Goal: Use online tool/utility: Utilize a website feature to perform a specific function

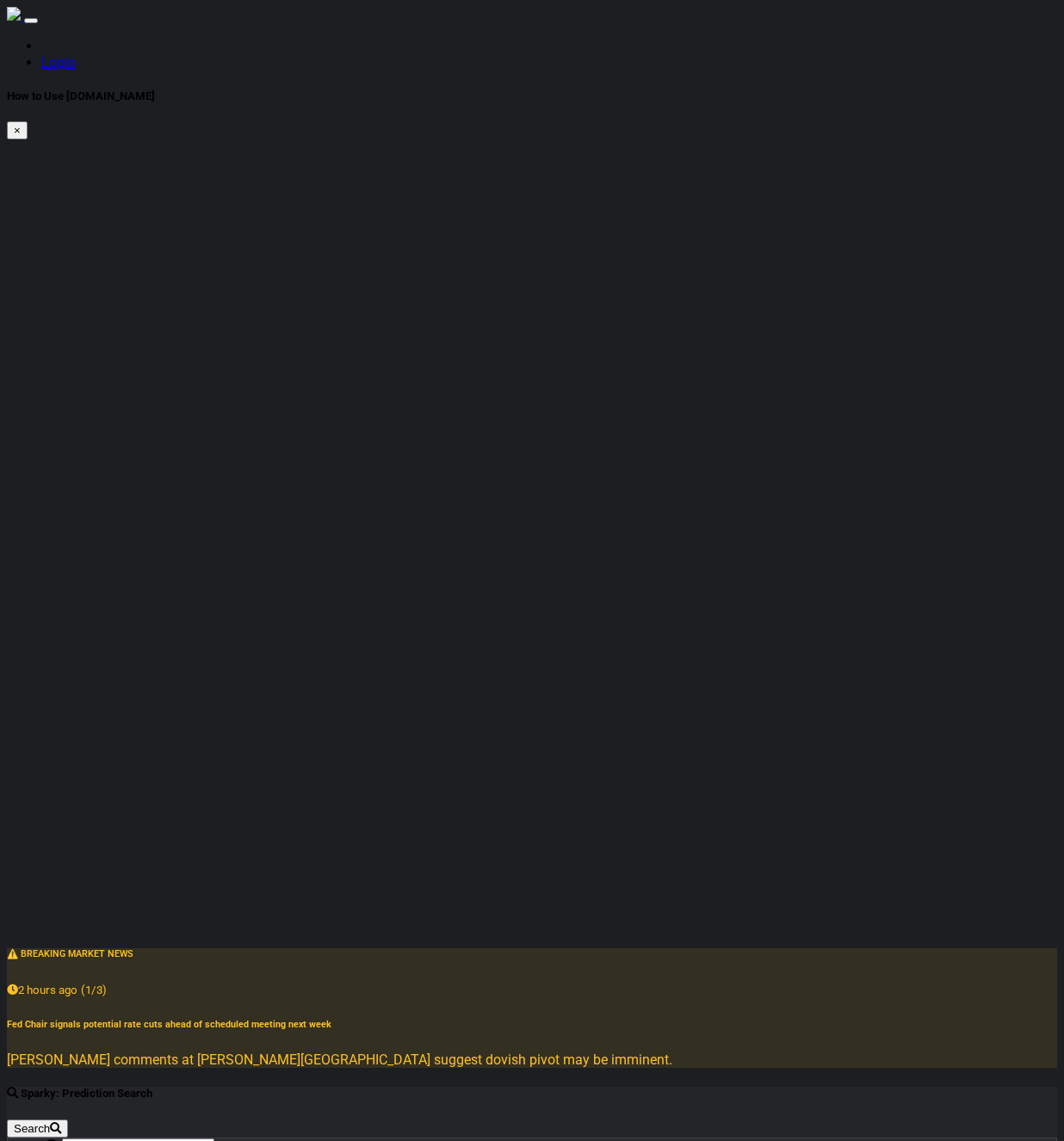
checkbox input "true"
radio input "true"
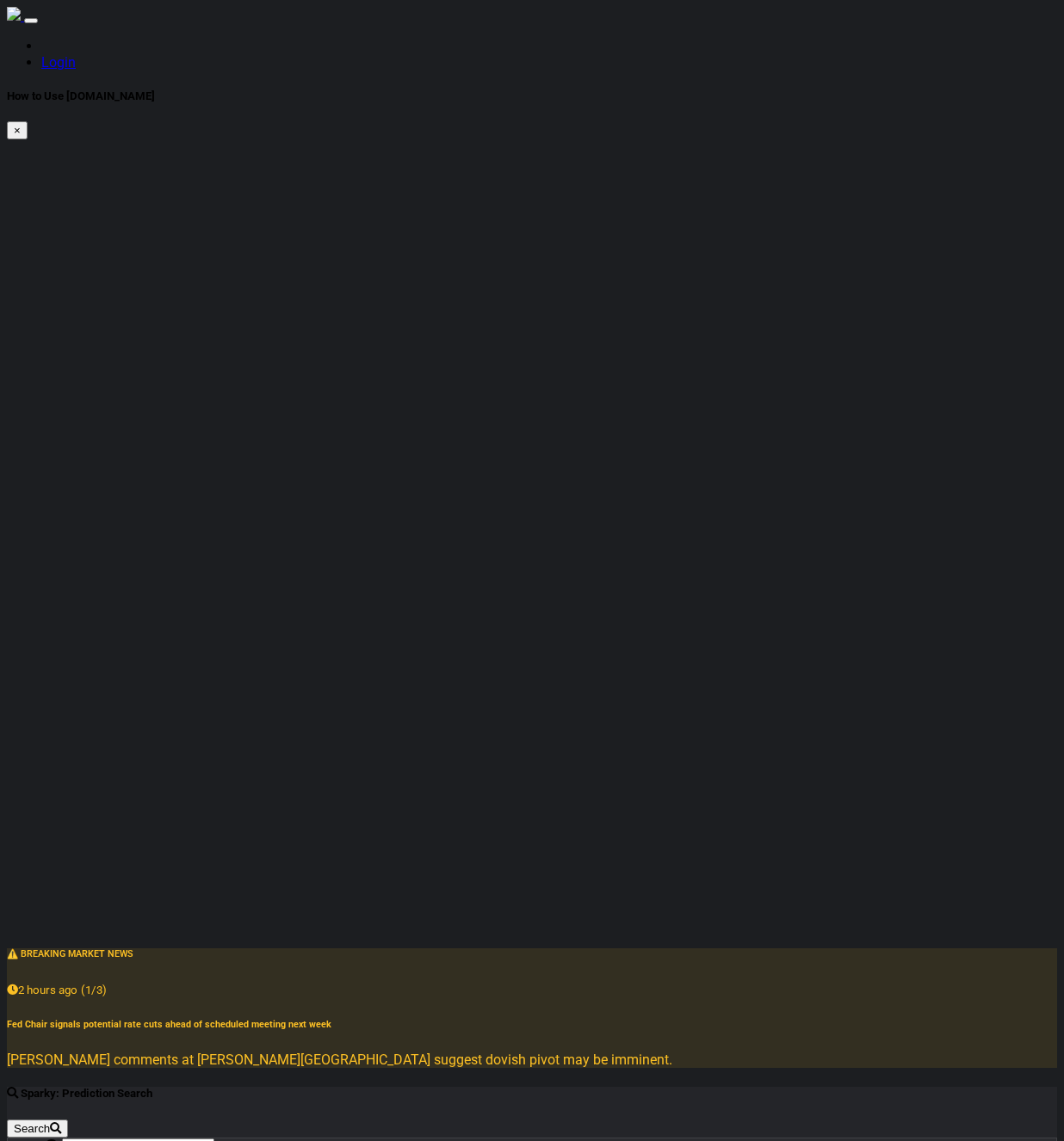
radio input "true"
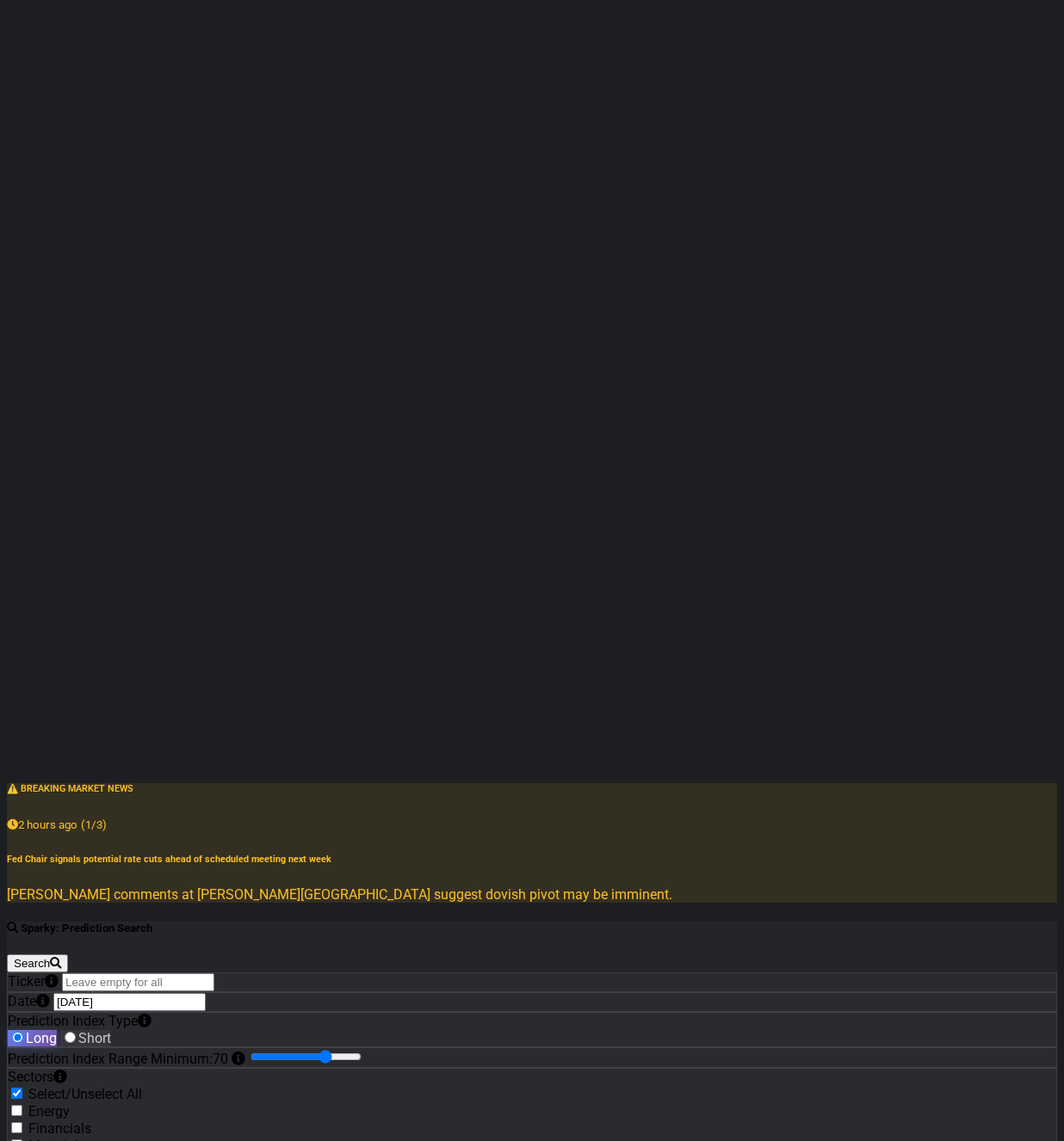
scroll to position [185, 0]
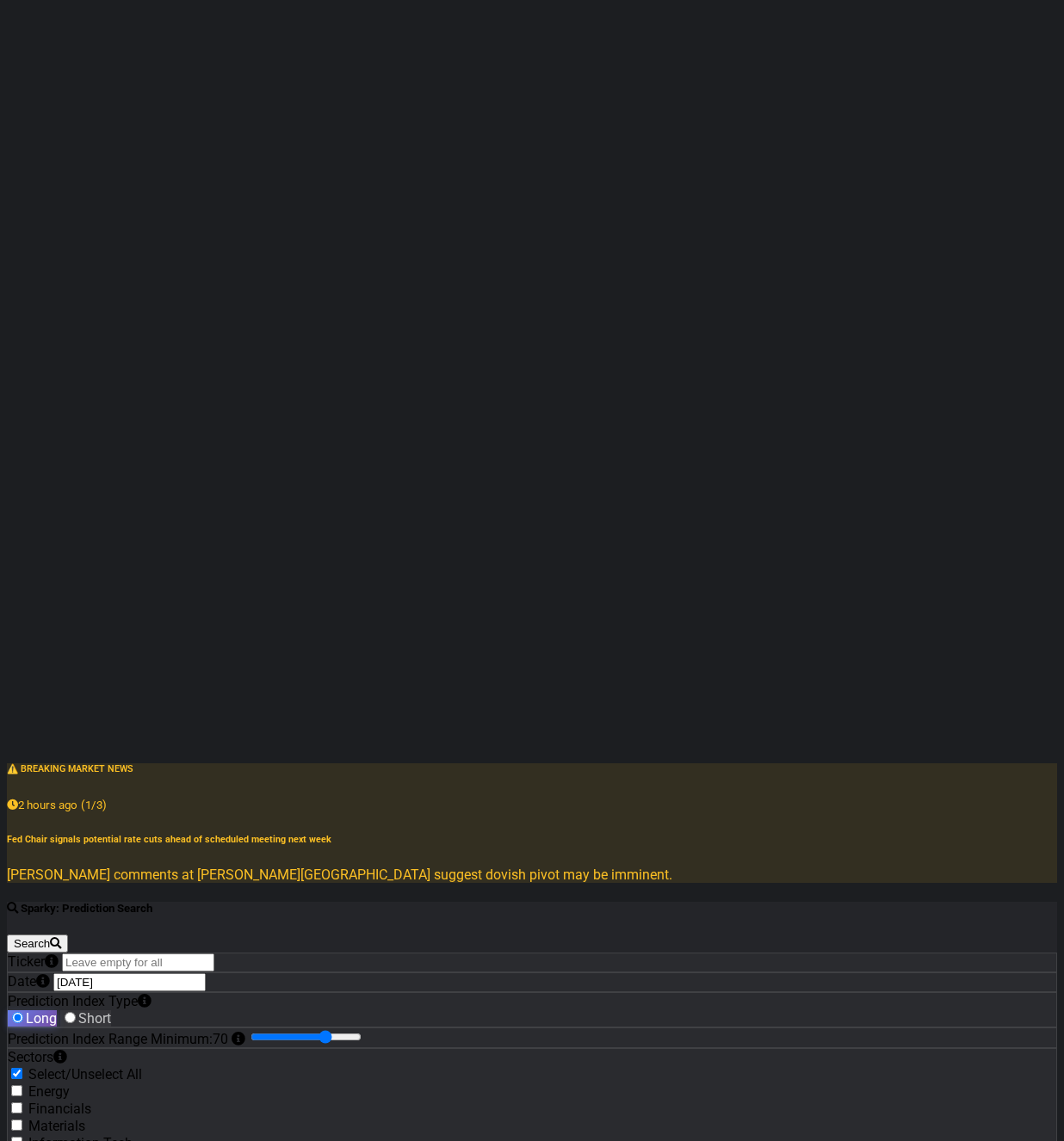
click at [153, 1100] on div "Financials" at bounding box center [532, 1109] width 1048 height 18
click at [92, 1101] on label "Financials" at bounding box center [59, 1109] width 63 height 17
click at [22, 1102] on input "Financials" at bounding box center [16, 1107] width 11 height 11
checkbox input "true"
click at [86, 1118] on label "Materials" at bounding box center [56, 1125] width 56 height 17
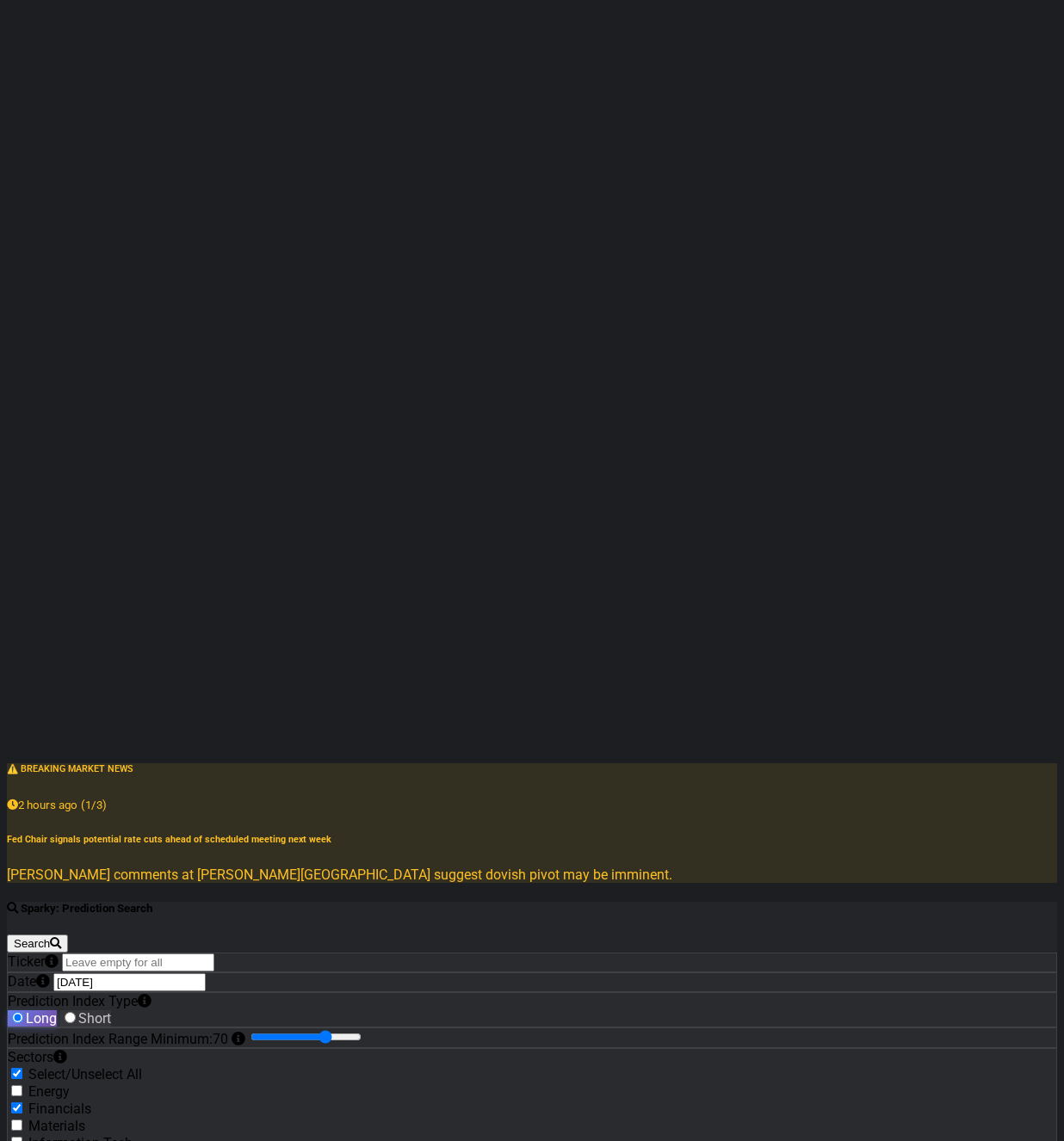
click at [22, 1120] on input "Materials" at bounding box center [16, 1124] width 11 height 11
checkbox input "true"
radio input "true"
drag, startPoint x: 484, startPoint y: 834, endPoint x: 449, endPoint y: 816, distance: 39.4
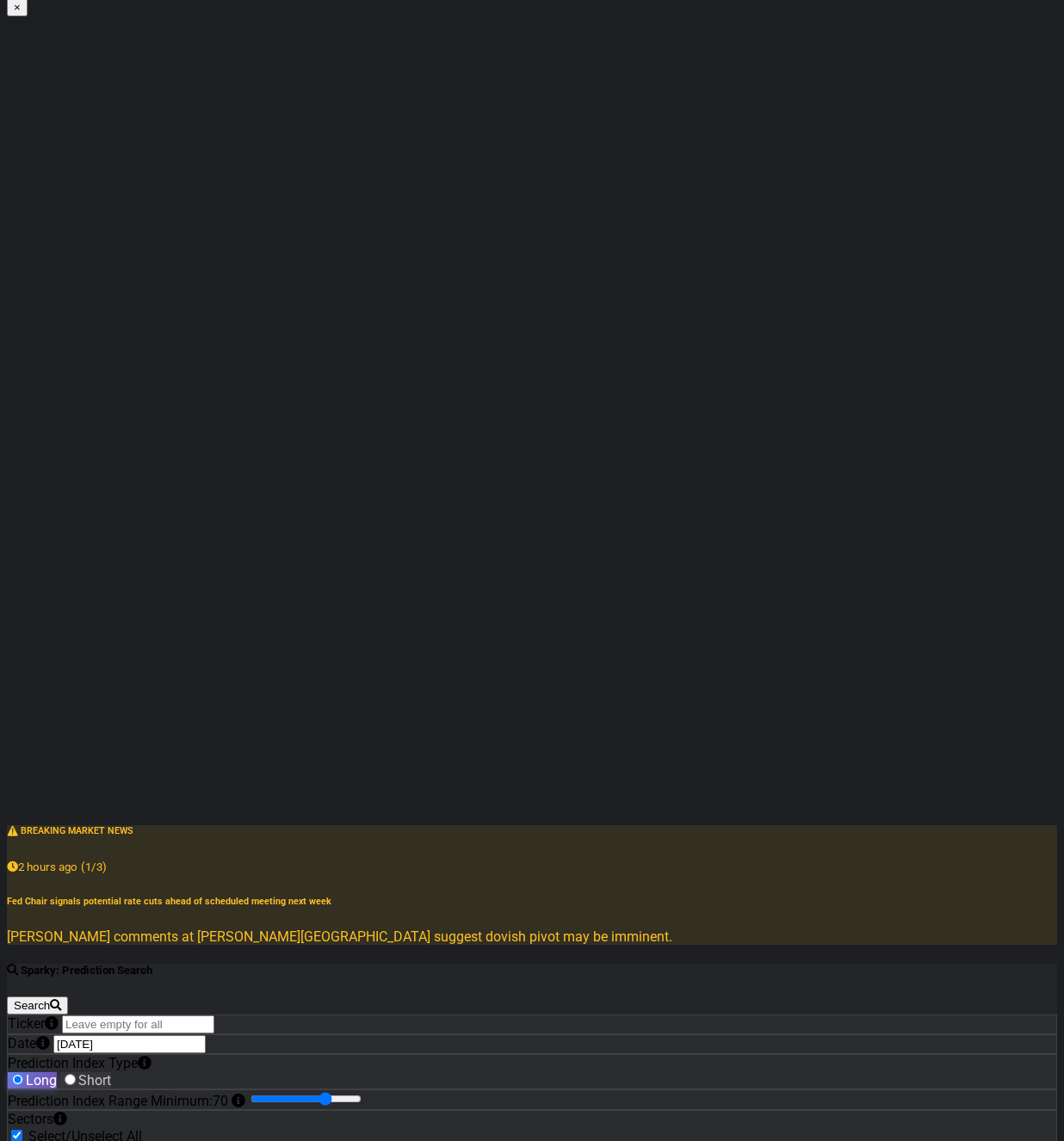
scroll to position [0, 0]
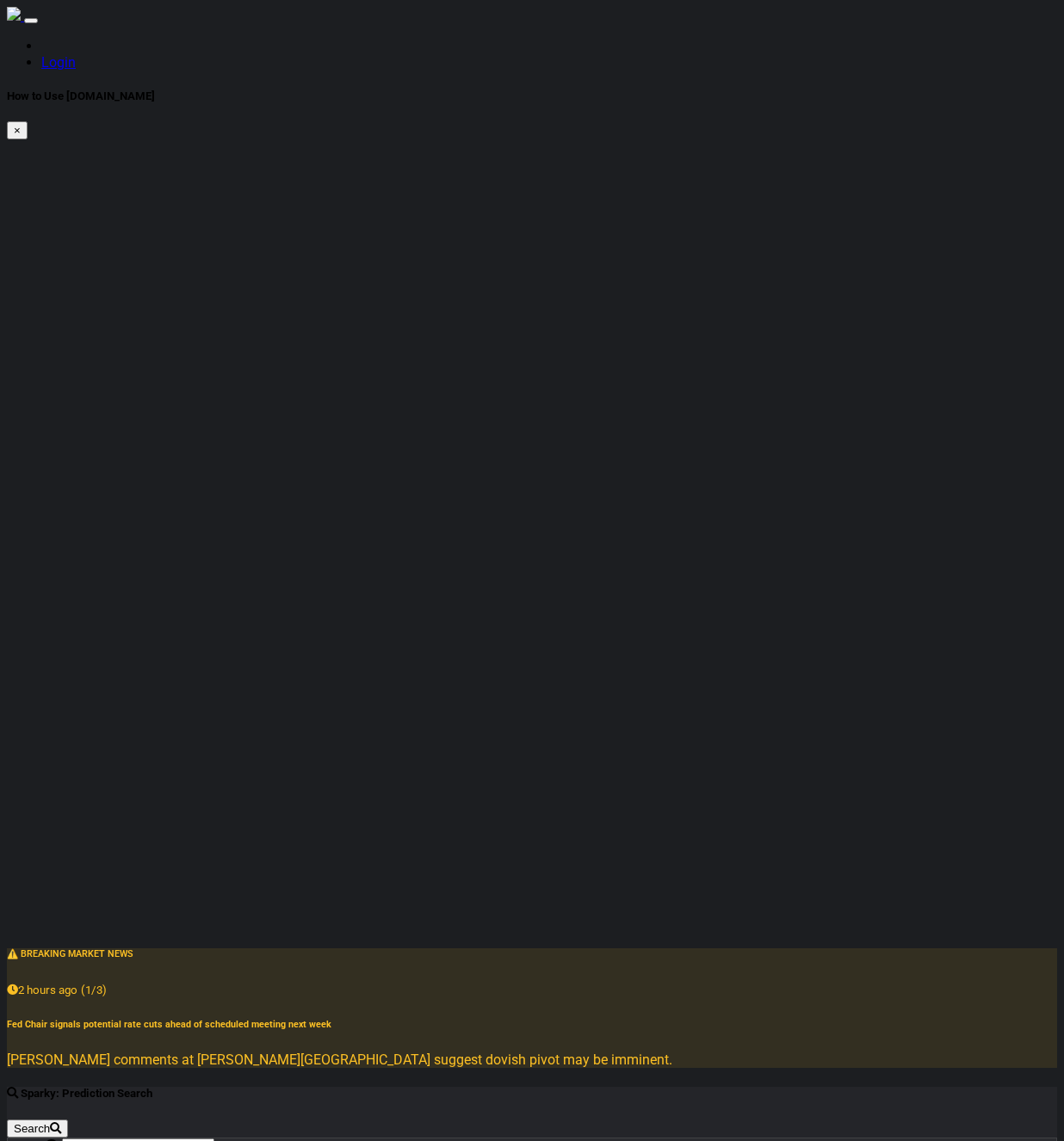
type input "56"
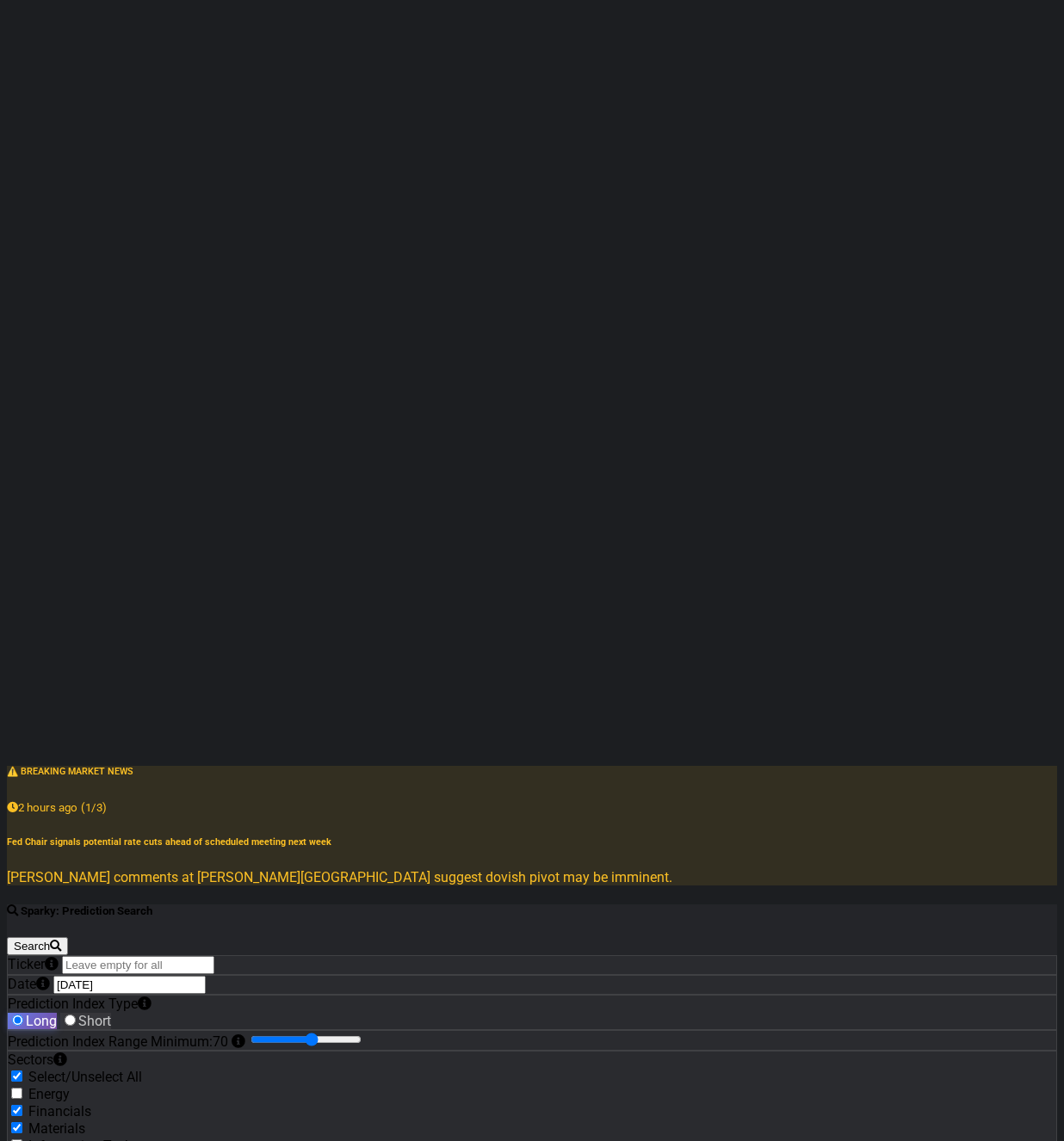
scroll to position [185, 0]
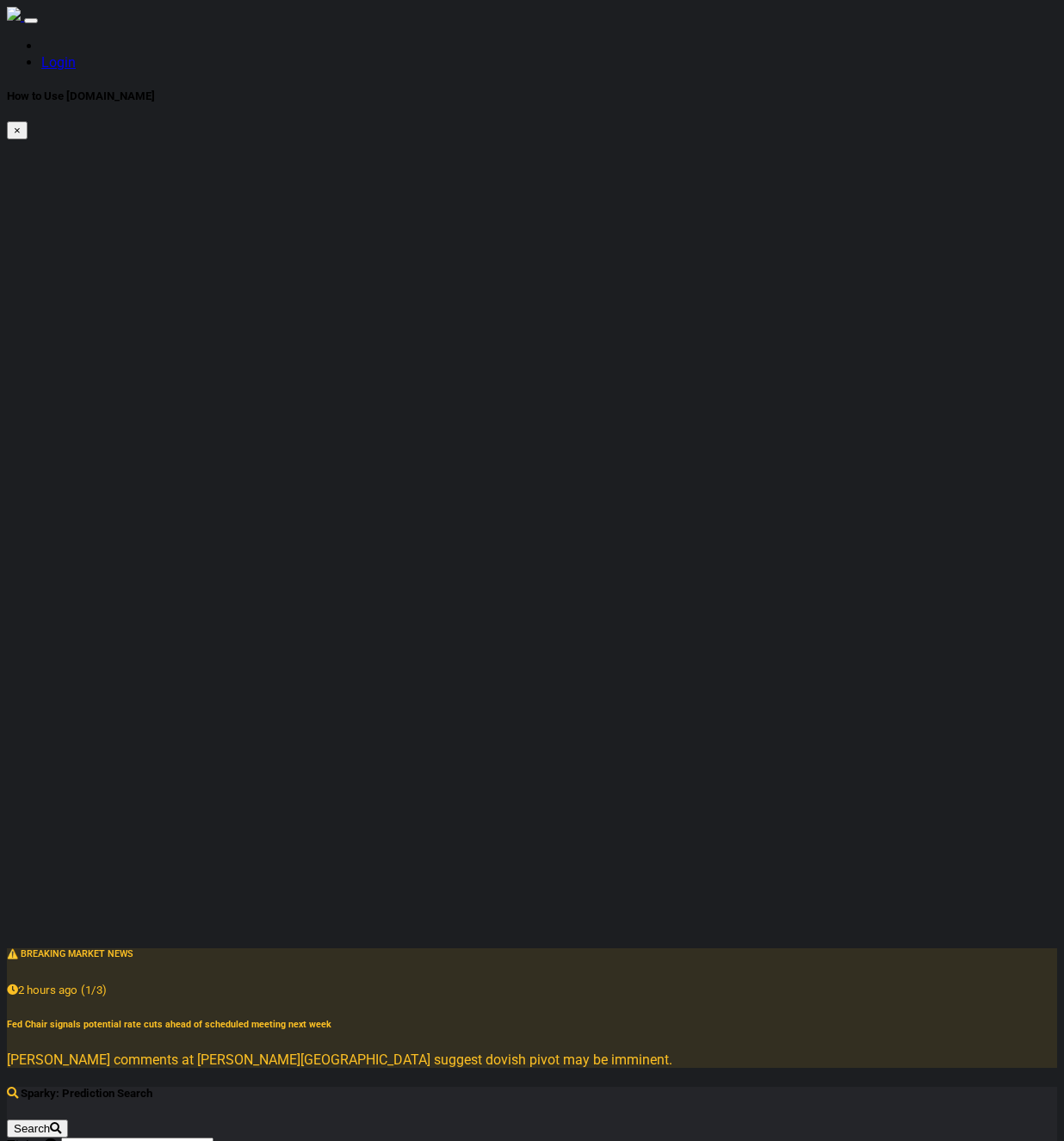
scroll to position [185, 0]
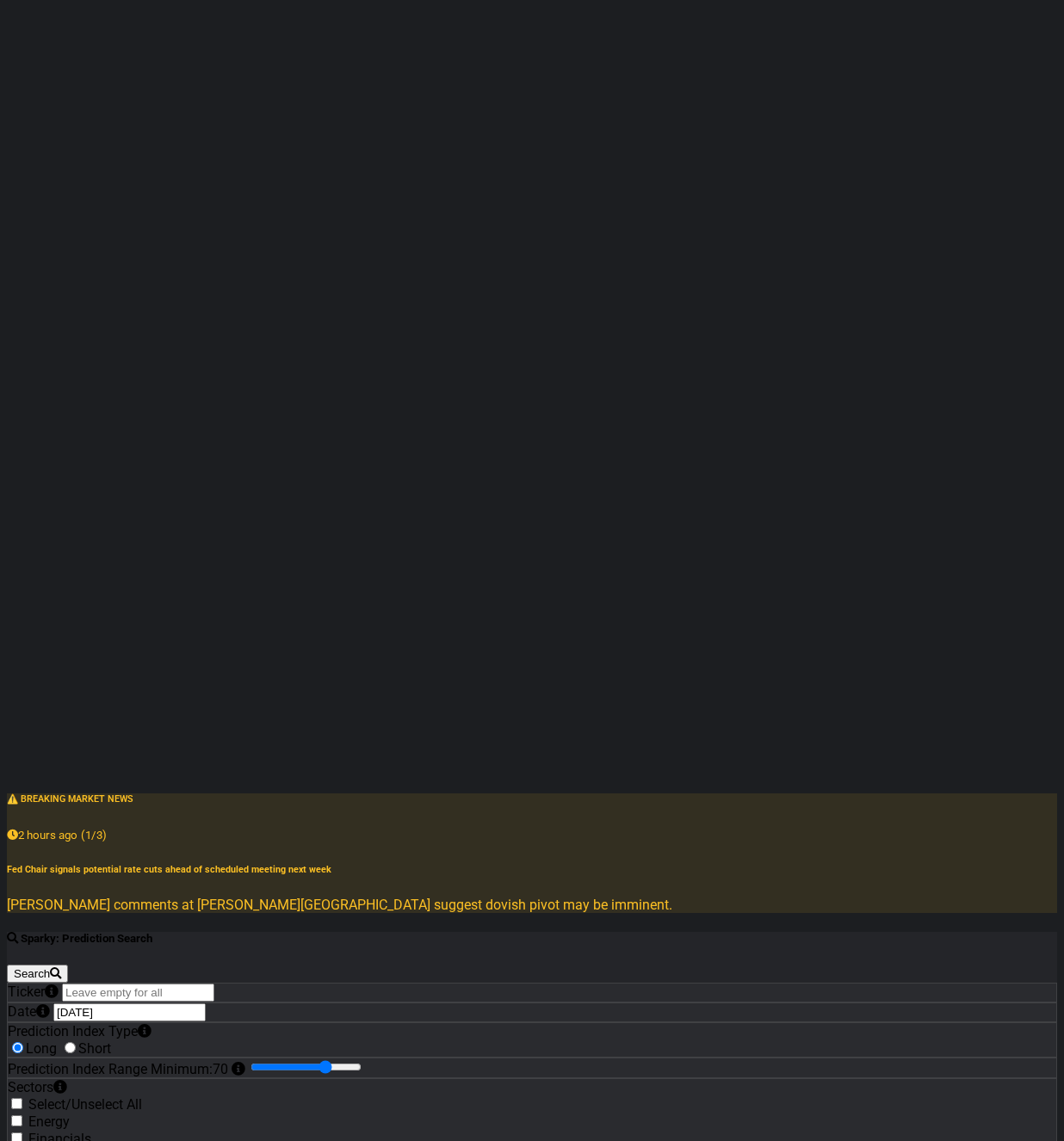
scroll to position [185, 0]
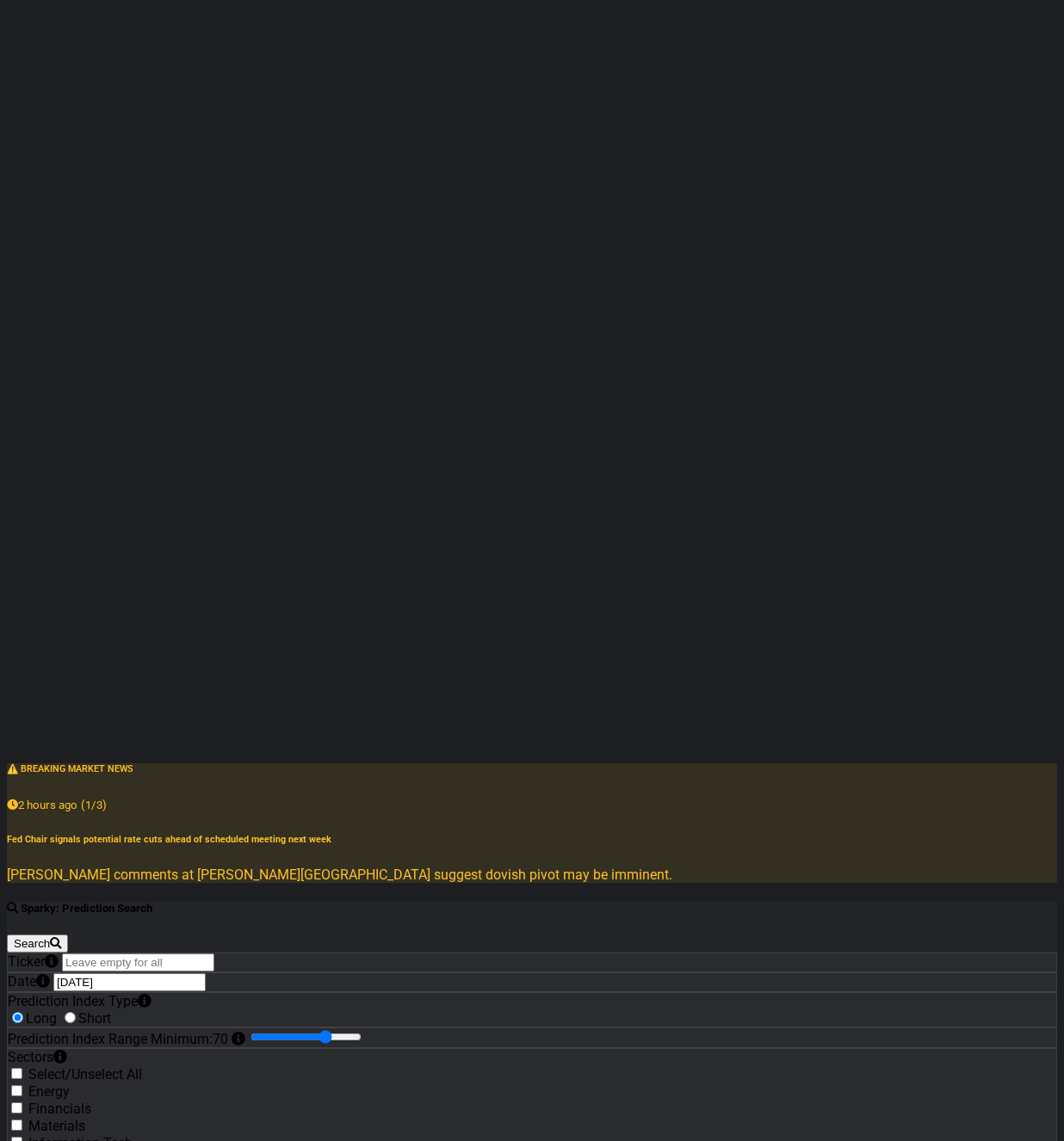
radio input "true"
click at [56, 1011] on label "Long" at bounding box center [32, 1018] width 49 height 17
click at [111, 1011] on label "Short" at bounding box center [86, 1018] width 51 height 17
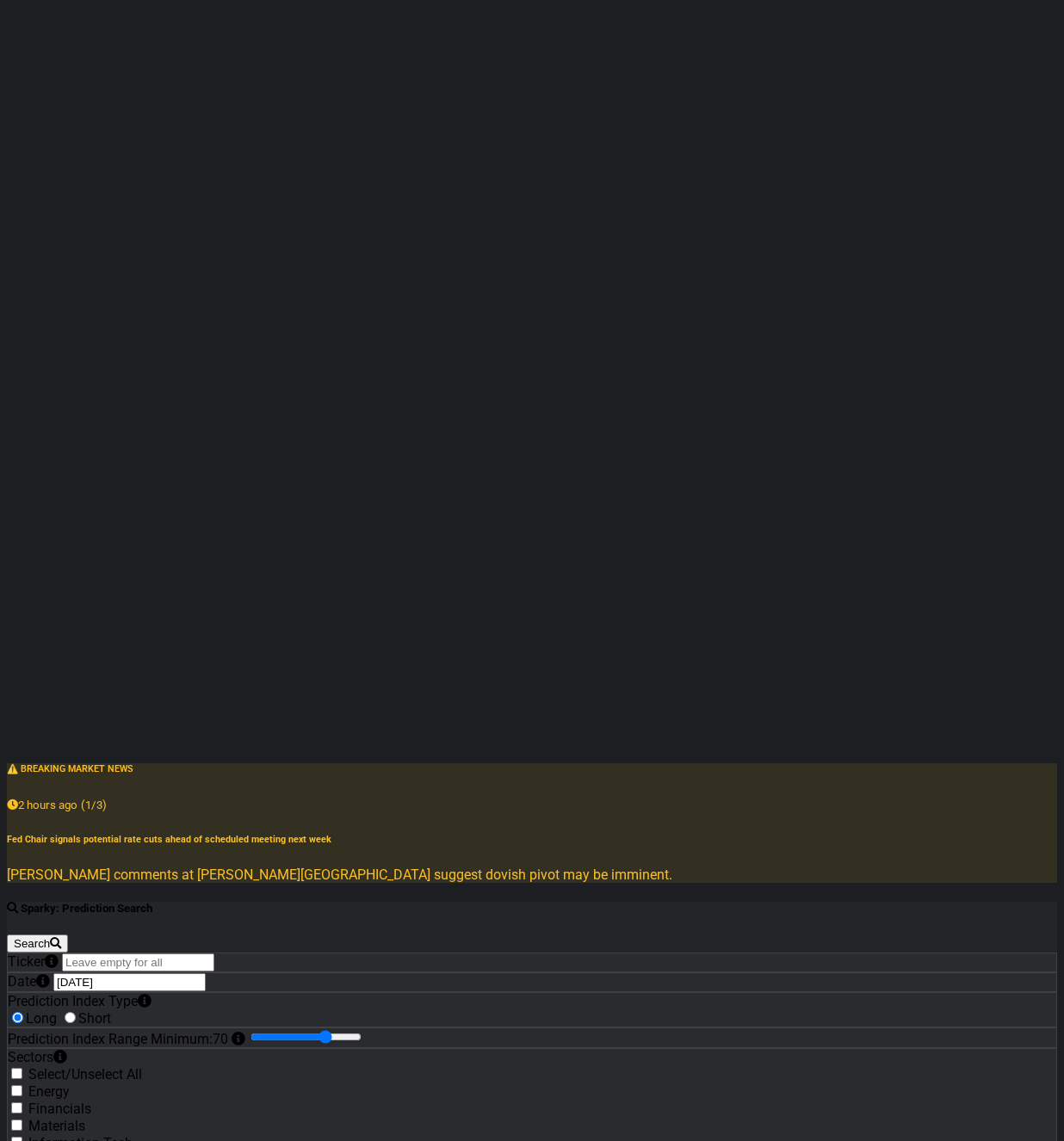
radio input "true"
checkbox input "true"
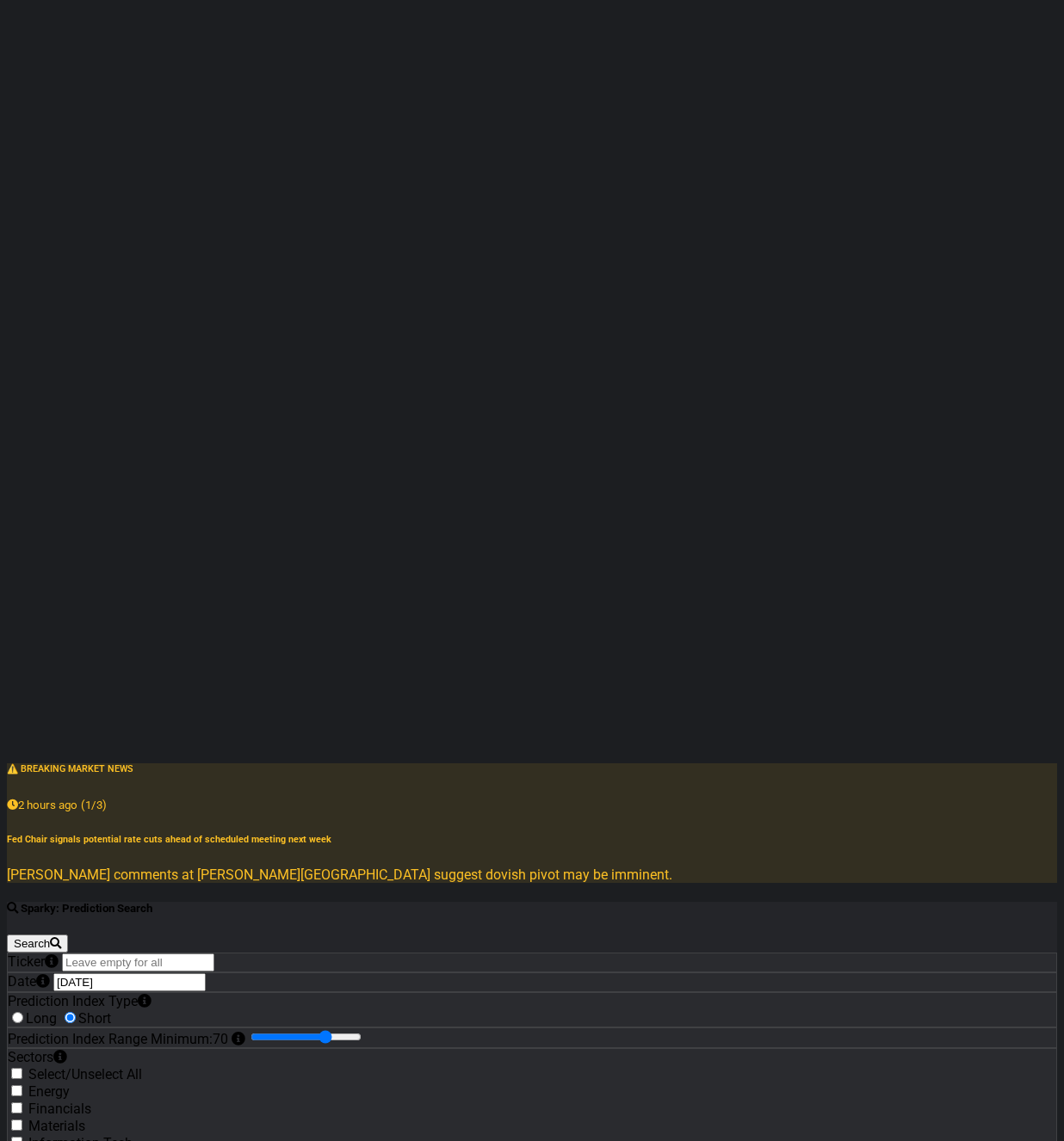
checkbox input "true"
click at [70, 1084] on label "Energy" at bounding box center [49, 1091] width 41 height 17
click at [22, 1086] on input "Energy" at bounding box center [16, 1090] width 11 height 11
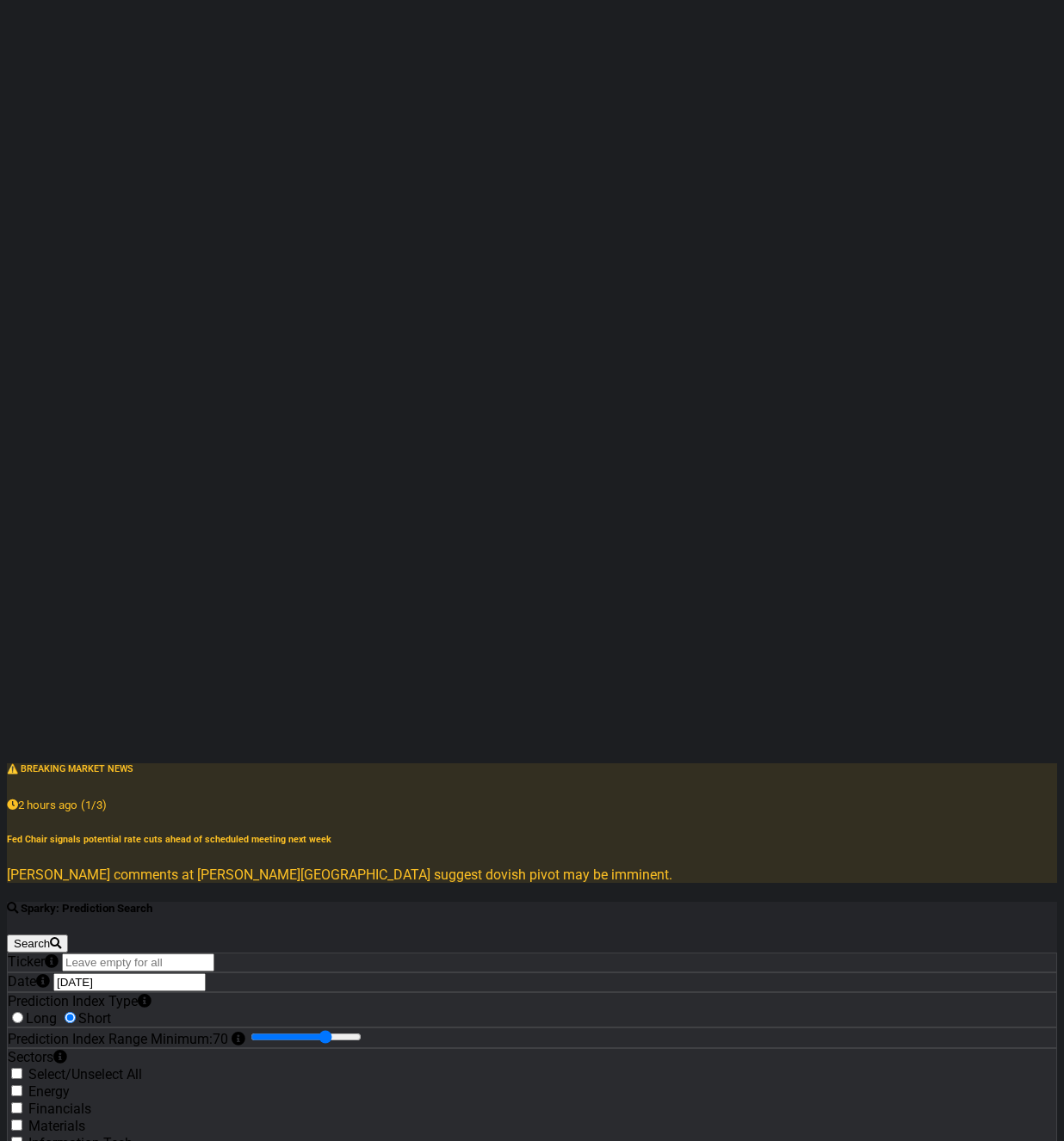
checkbox input "true"
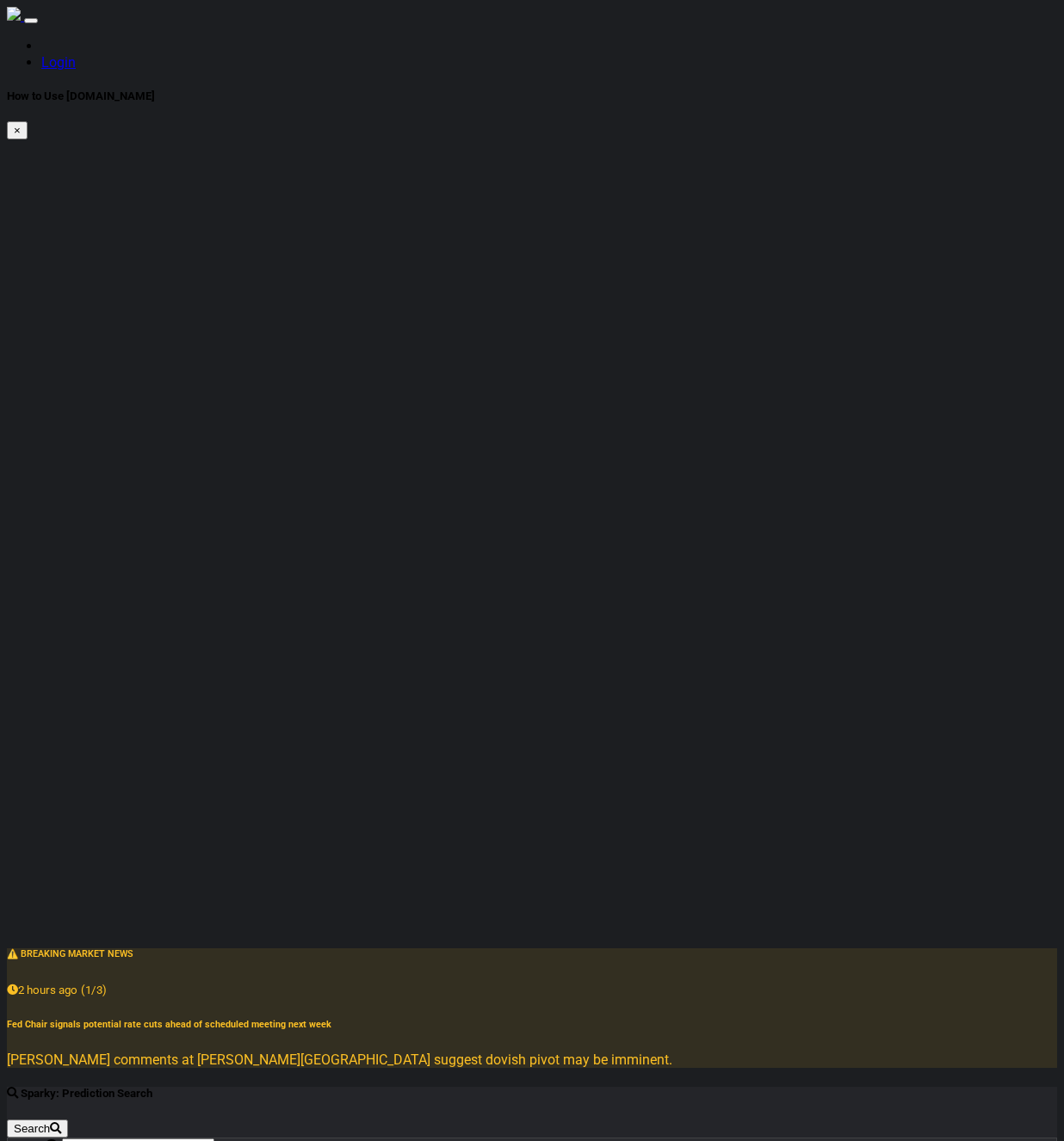
scroll to position [185, 0]
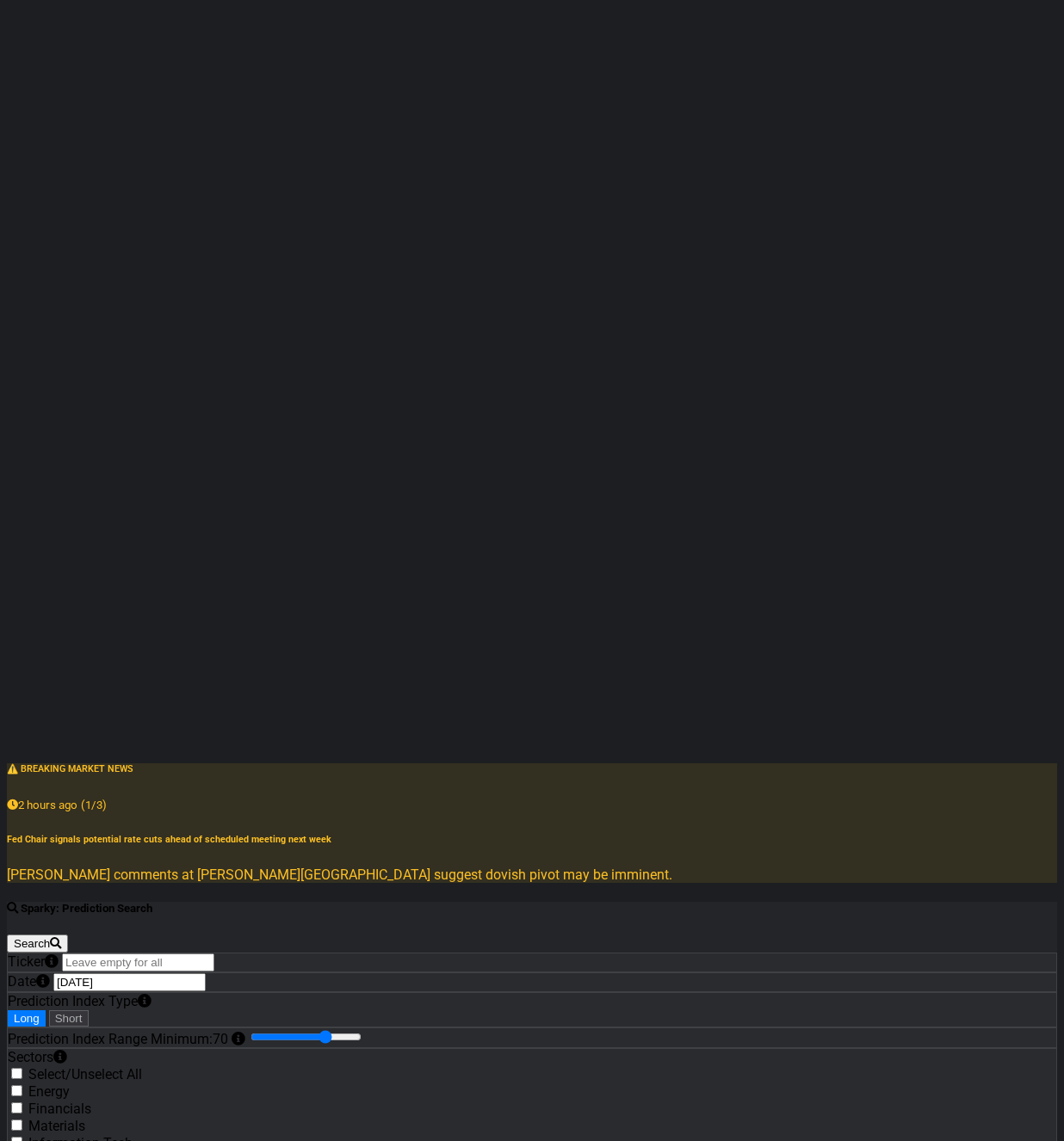
checkbox input "true"
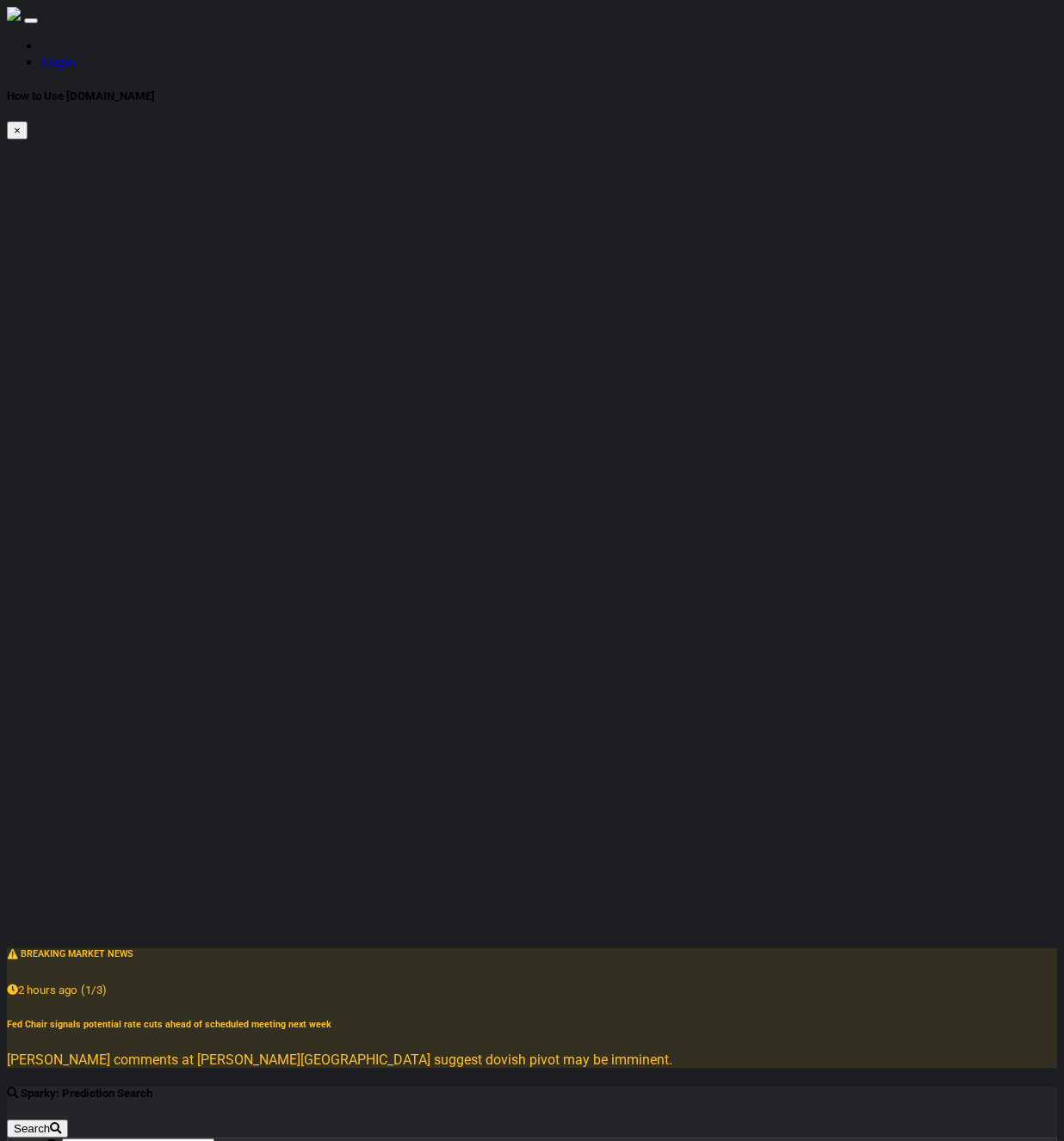
scroll to position [185, 0]
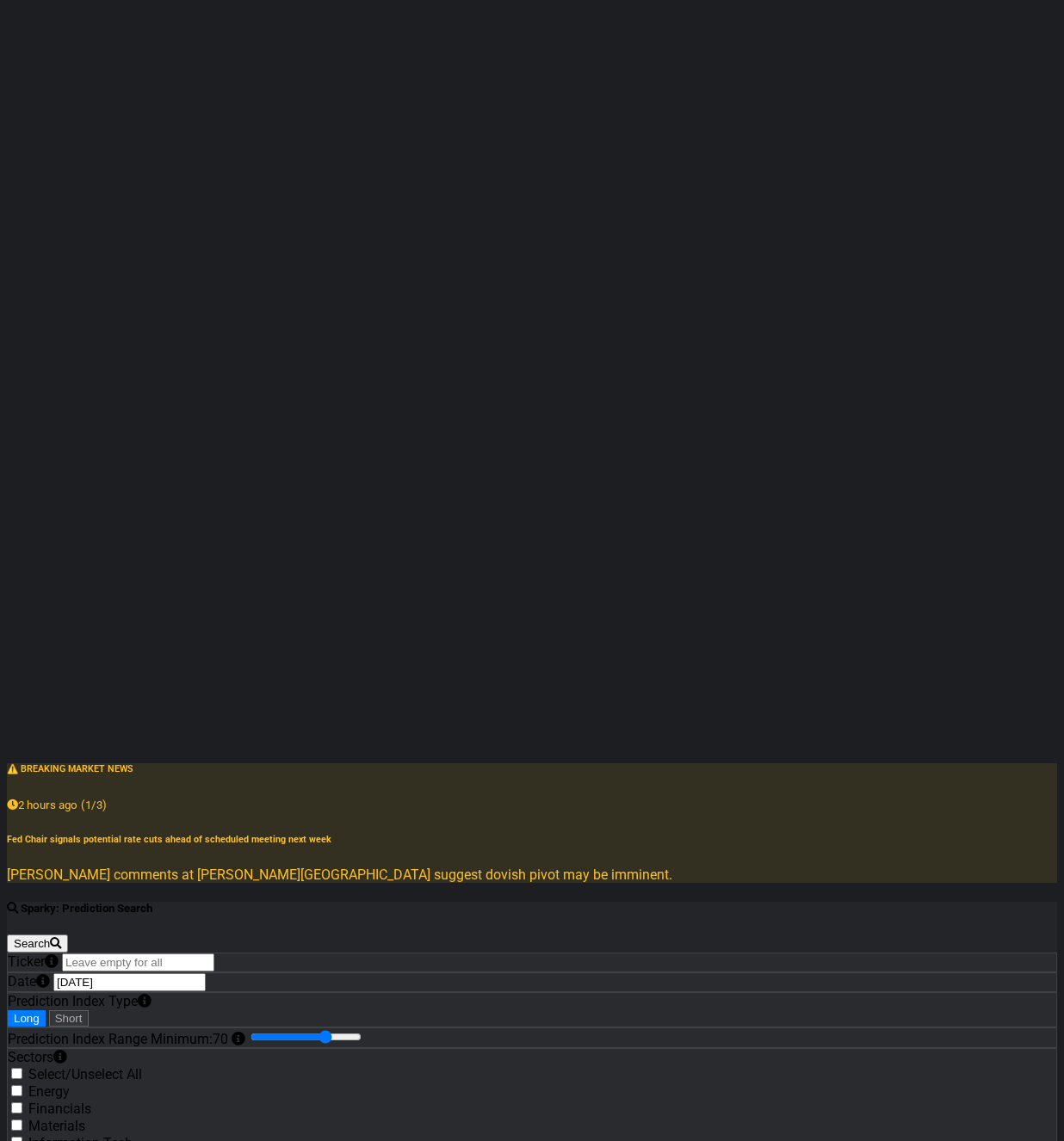
checkbox input "true"
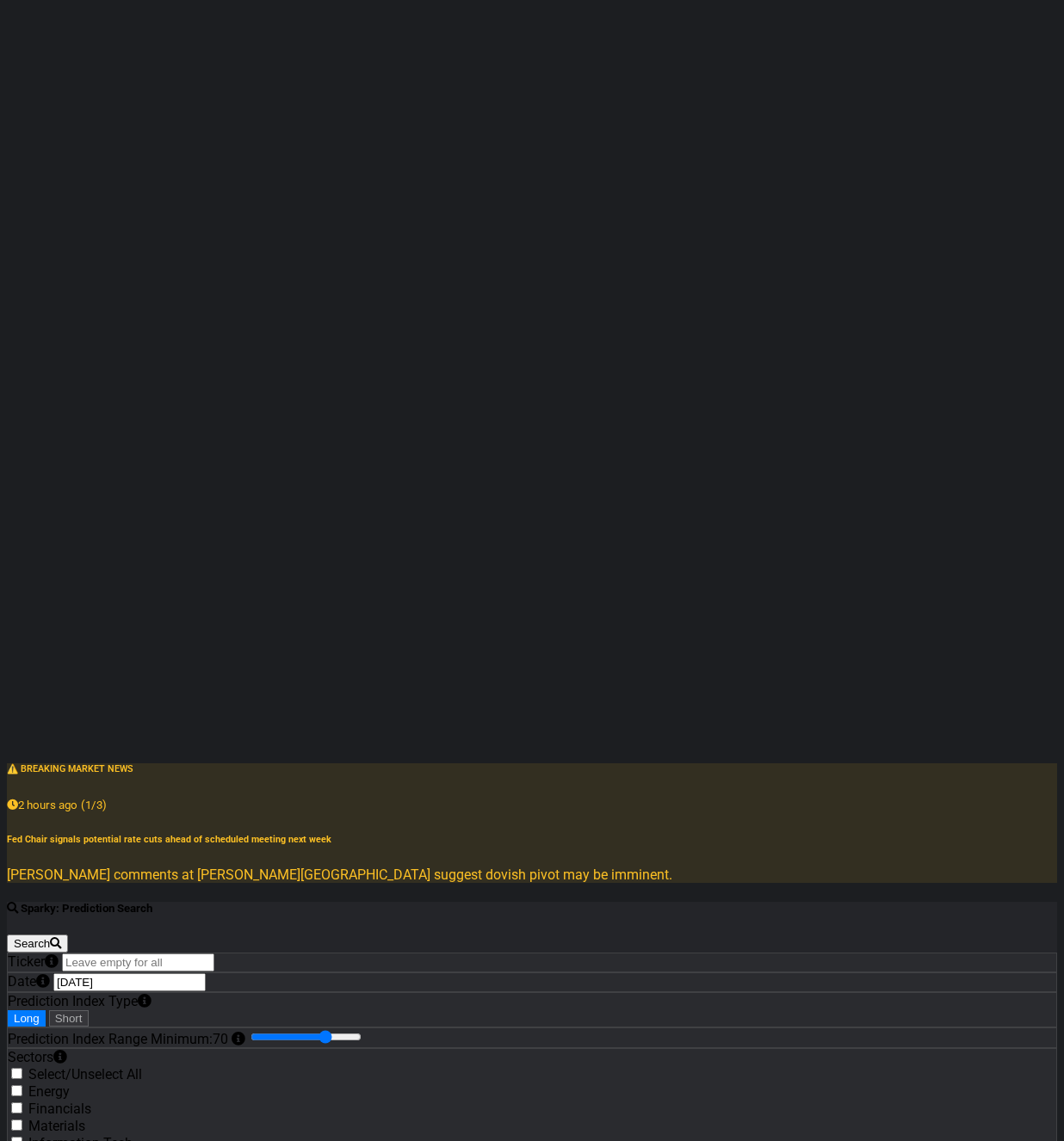
checkbox input "true"
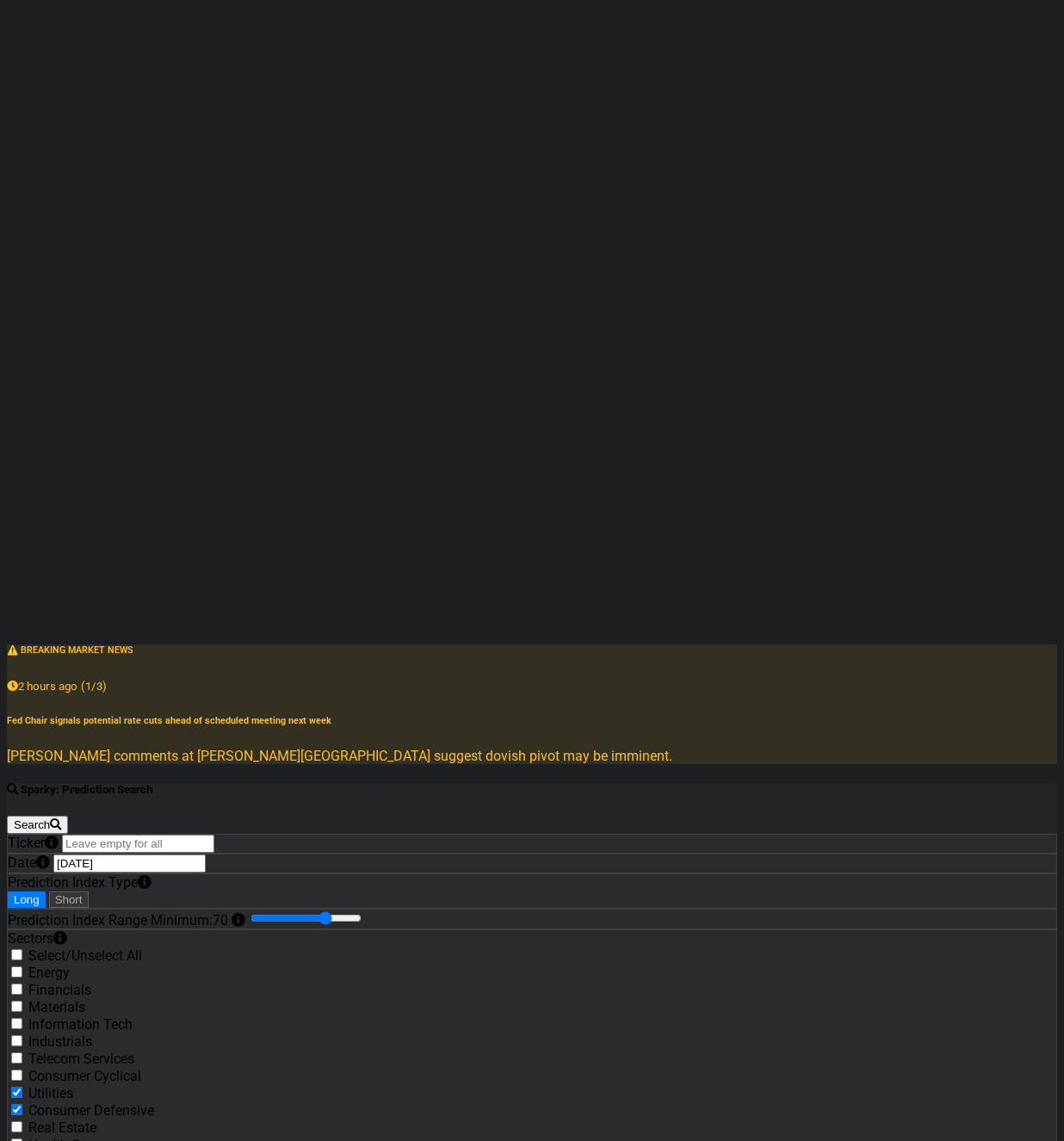
scroll to position [324, 0]
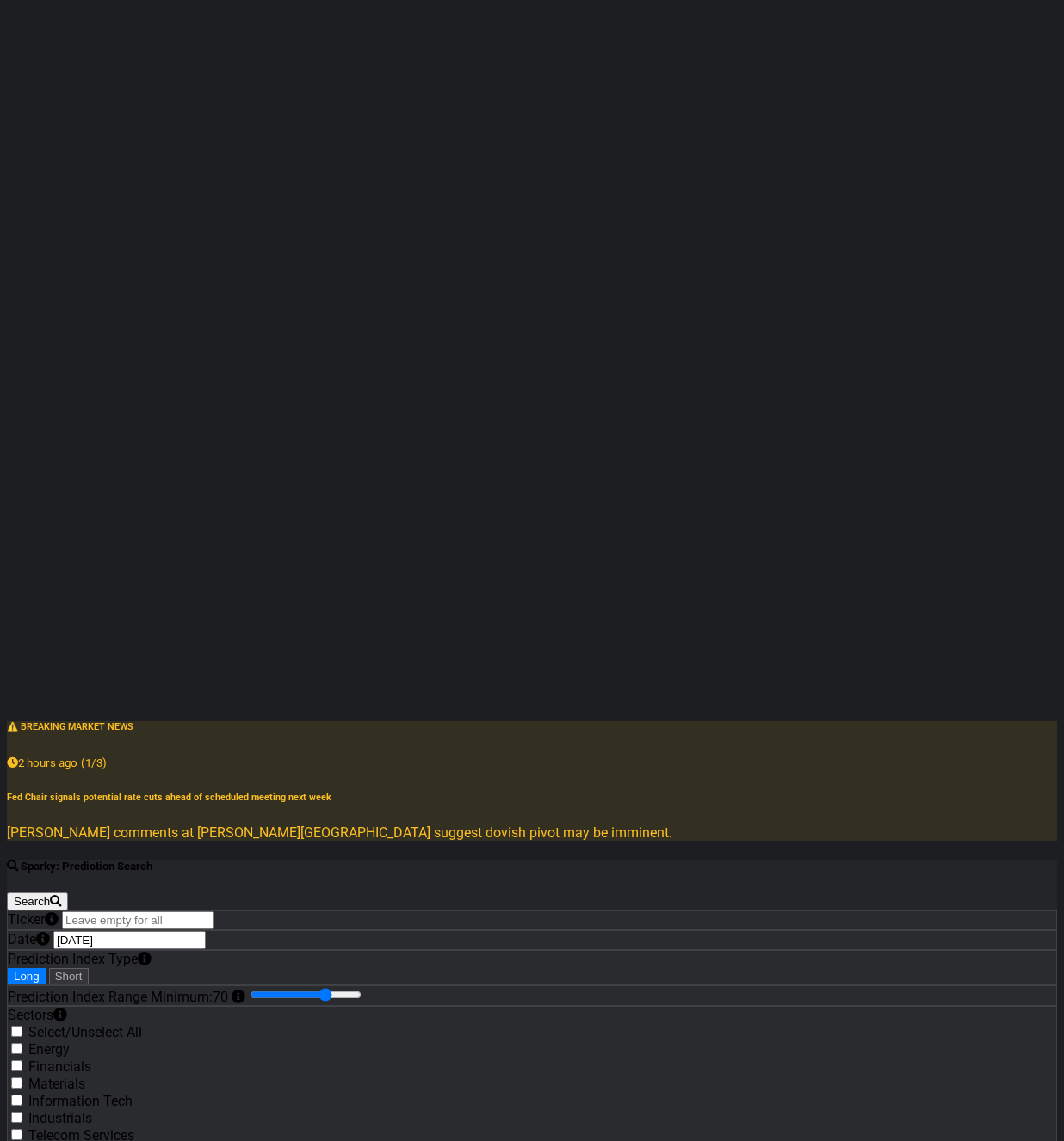
scroll to position [0, 0]
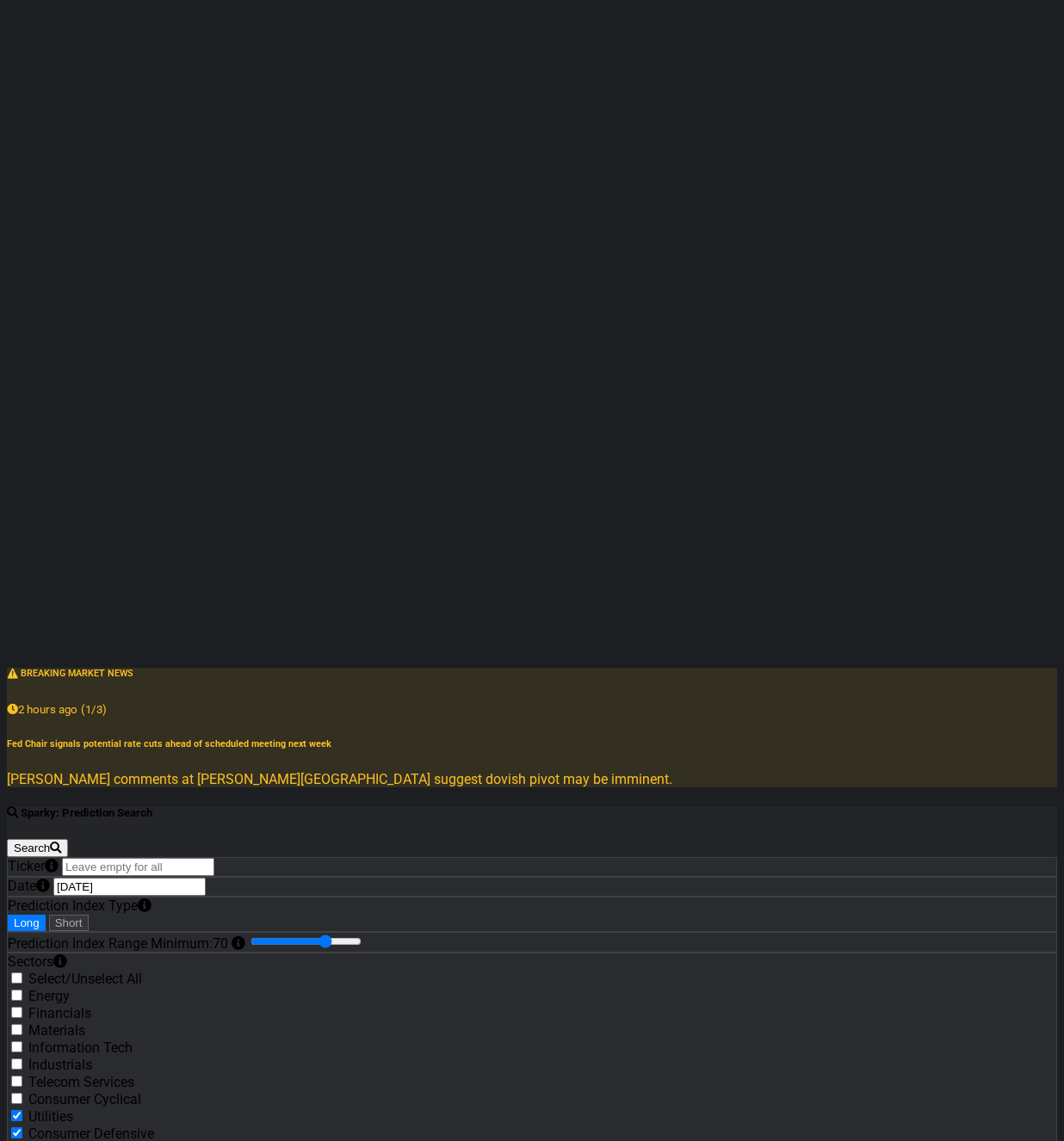
scroll to position [310, 0]
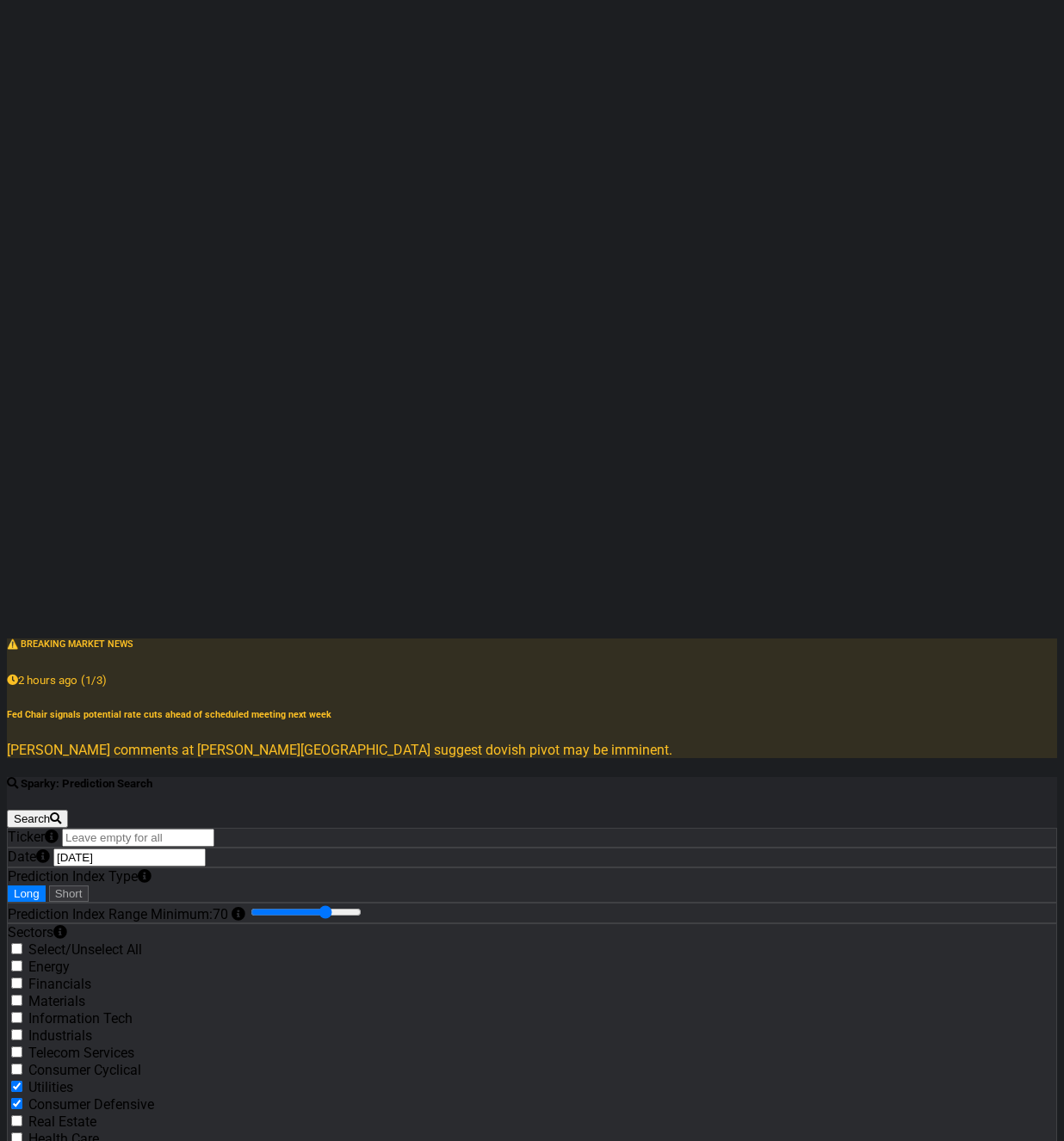
checkbox input "true"
drag, startPoint x: 145, startPoint y: 761, endPoint x: 148, endPoint y: 782, distance: 21.2
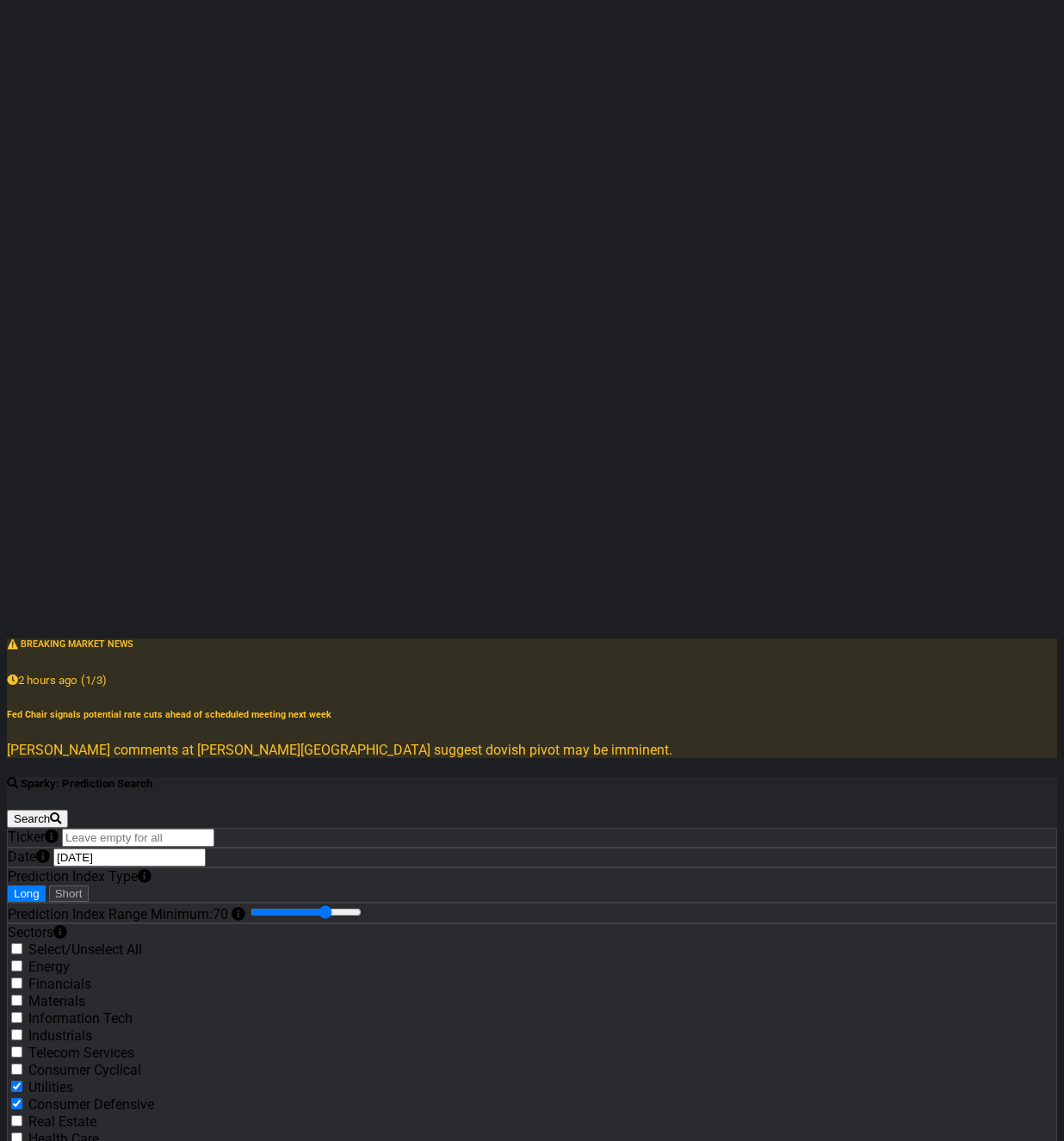
drag, startPoint x: 166, startPoint y: 744, endPoint x: 168, endPoint y: 766, distance: 22.1
checkbox input "true"
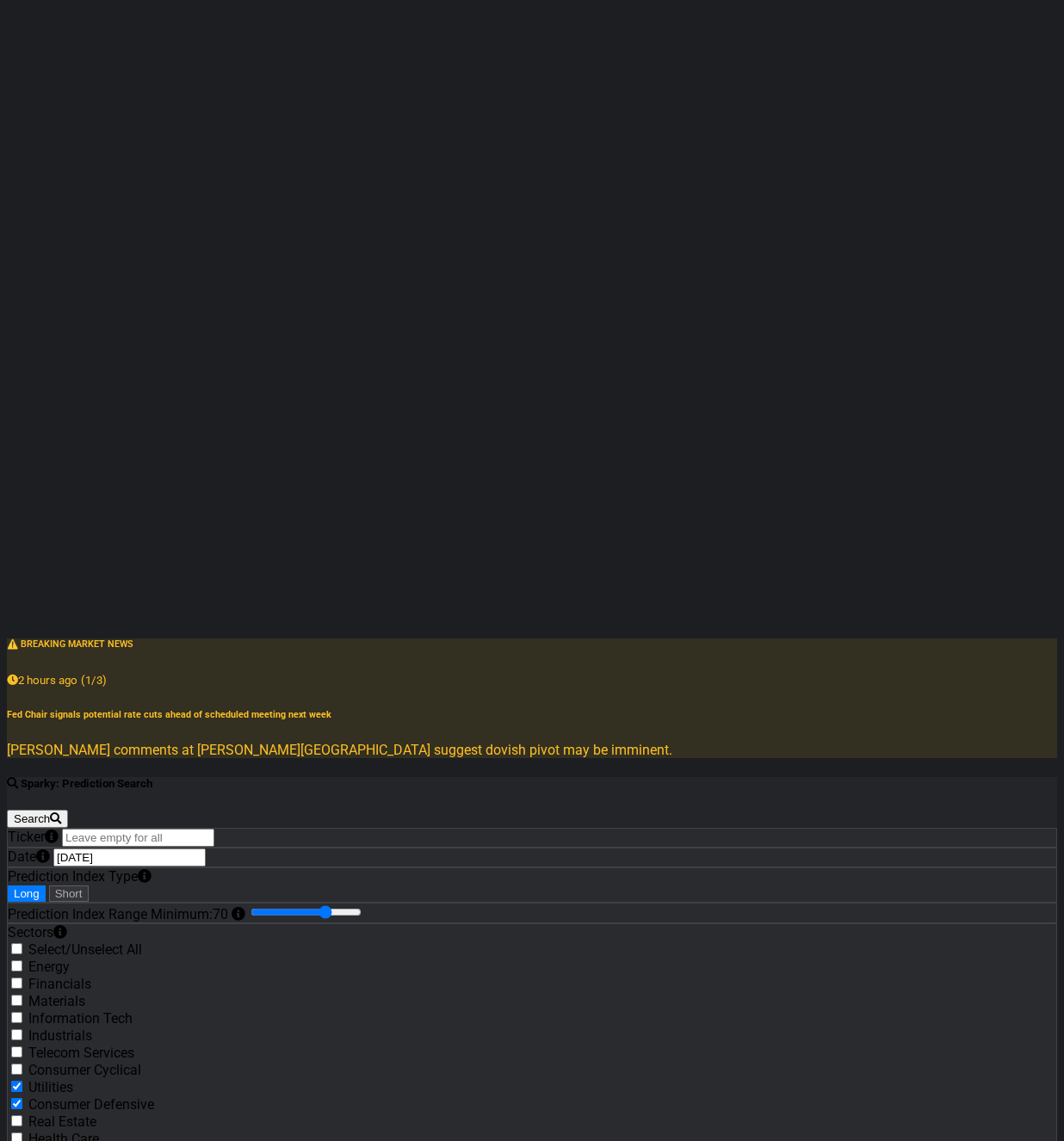
checkbox input "true"
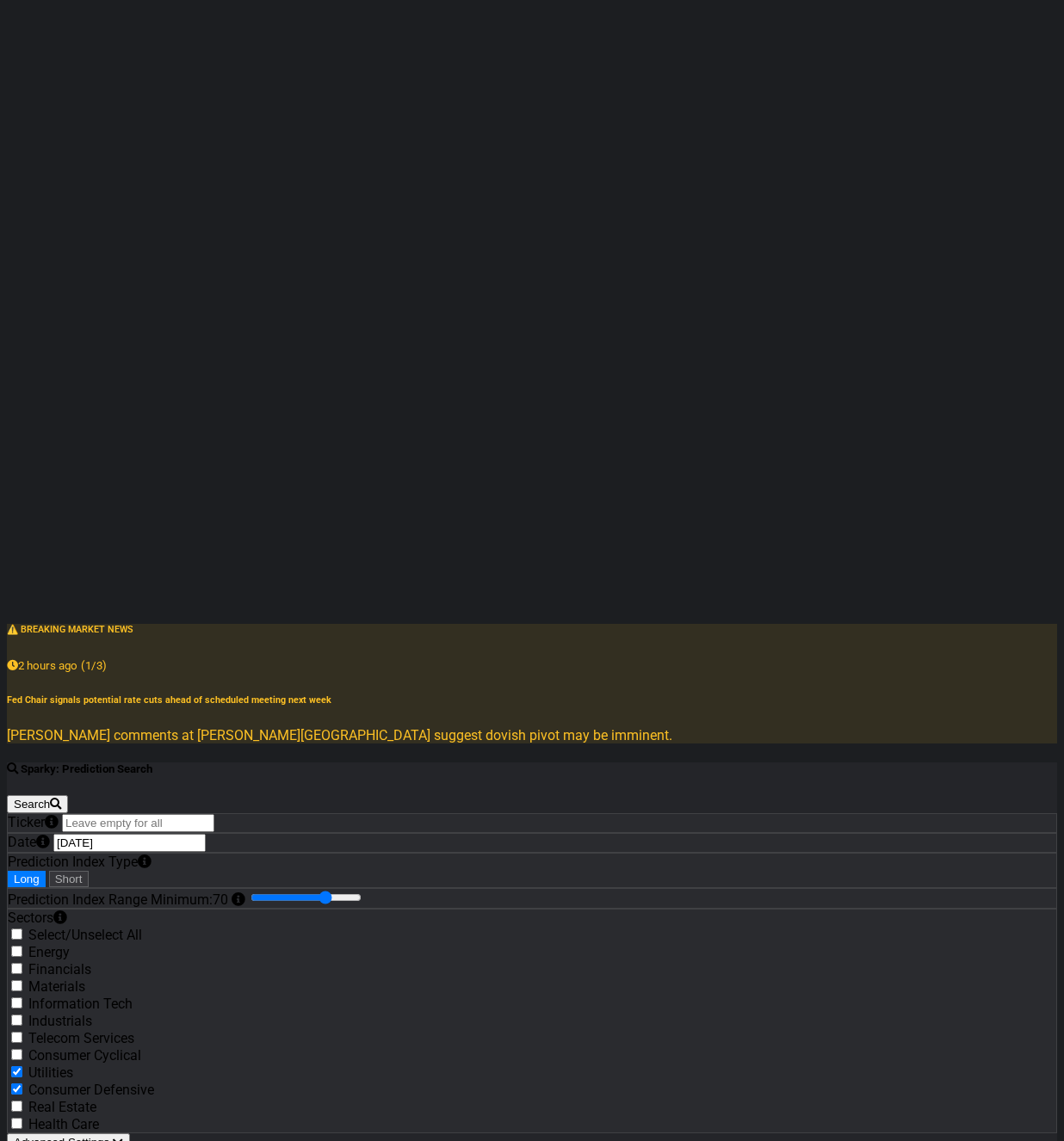
click at [248, 833] on div "Date 2025-08-14" at bounding box center [532, 843] width 1049 height 19
click at [205, 834] on input "[DATE]" at bounding box center [129, 843] width 152 height 18
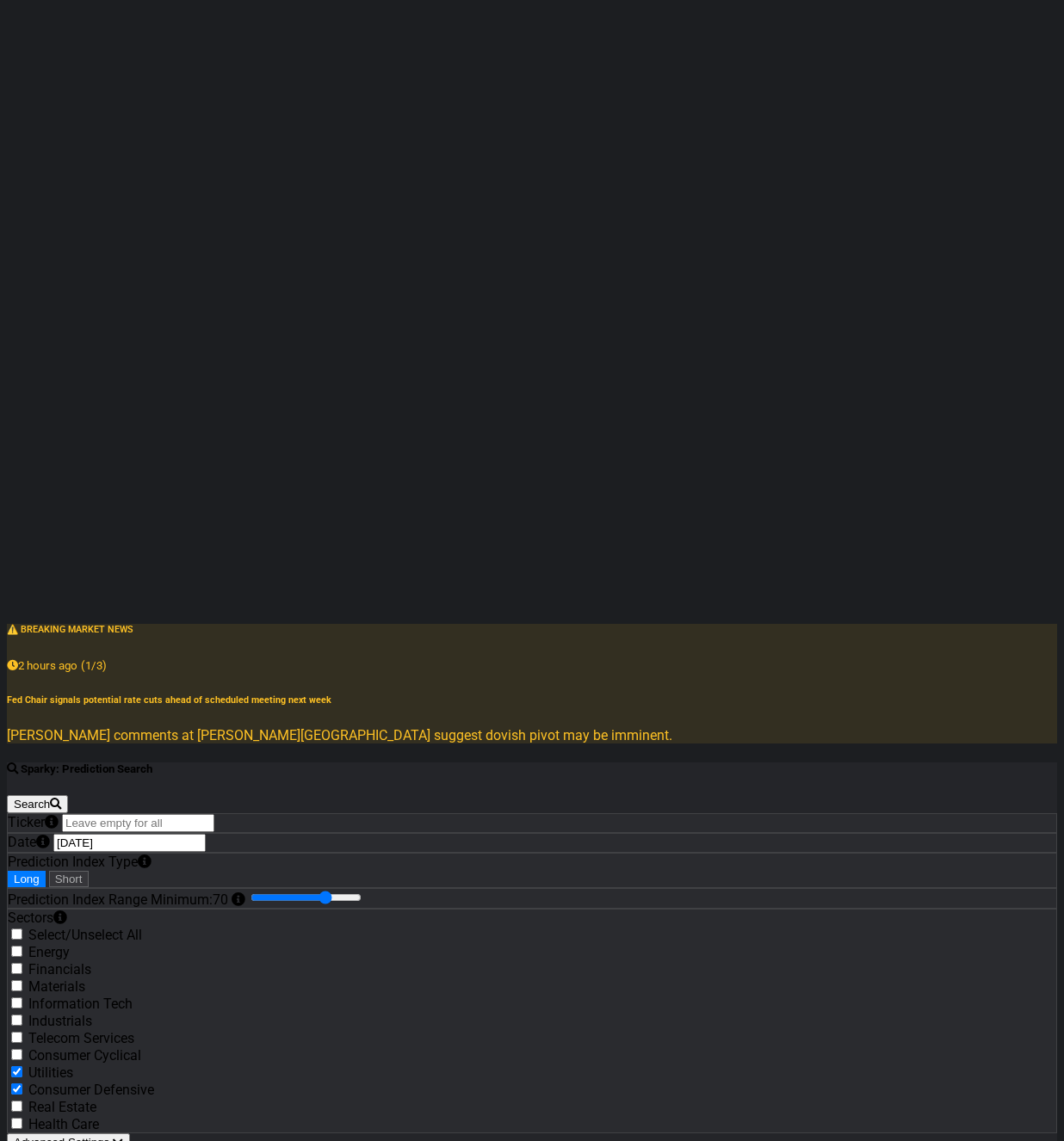
click at [202, 834] on input "[DATE]" at bounding box center [129, 843] width 152 height 18
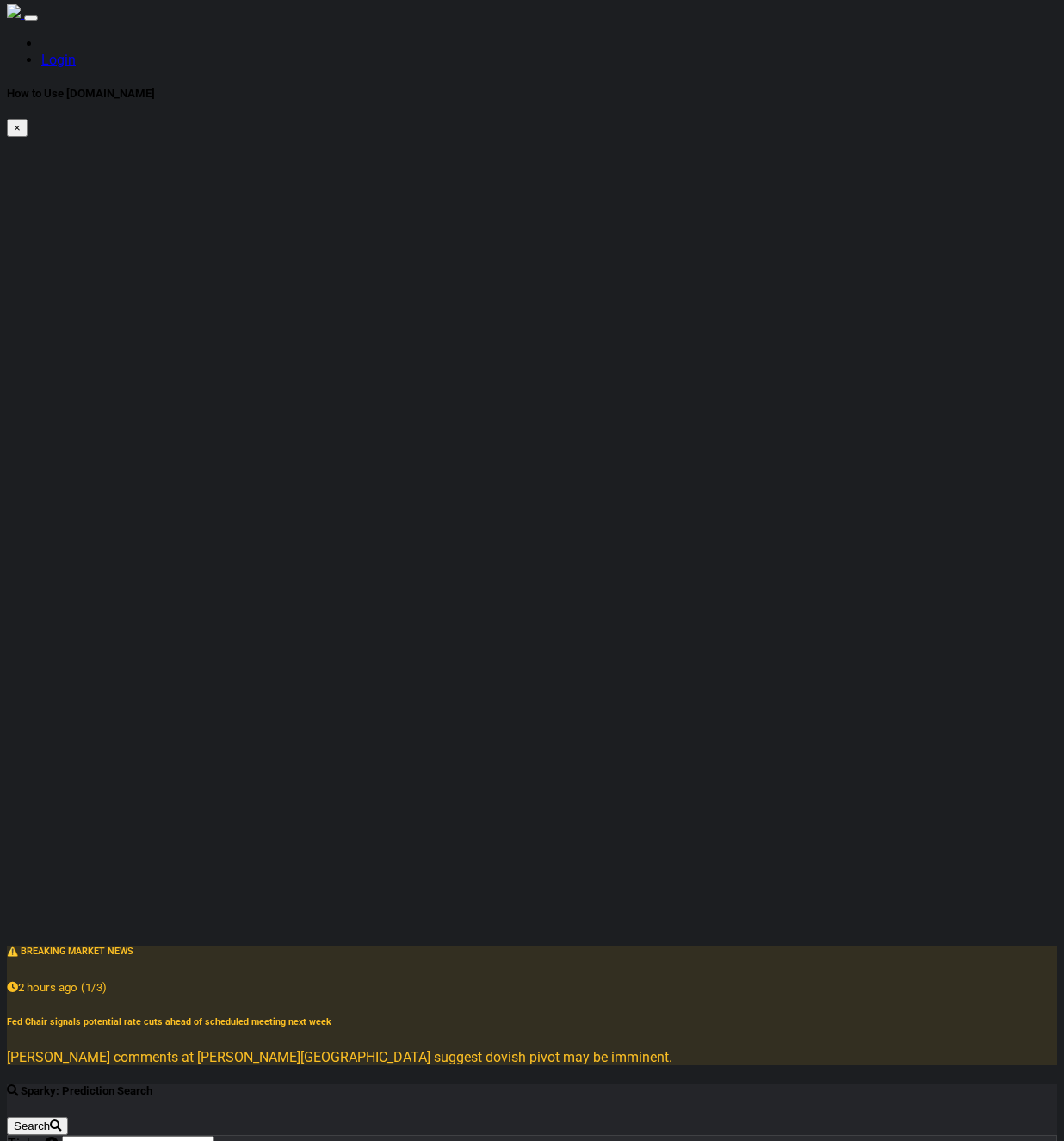
scroll to position [0, 0]
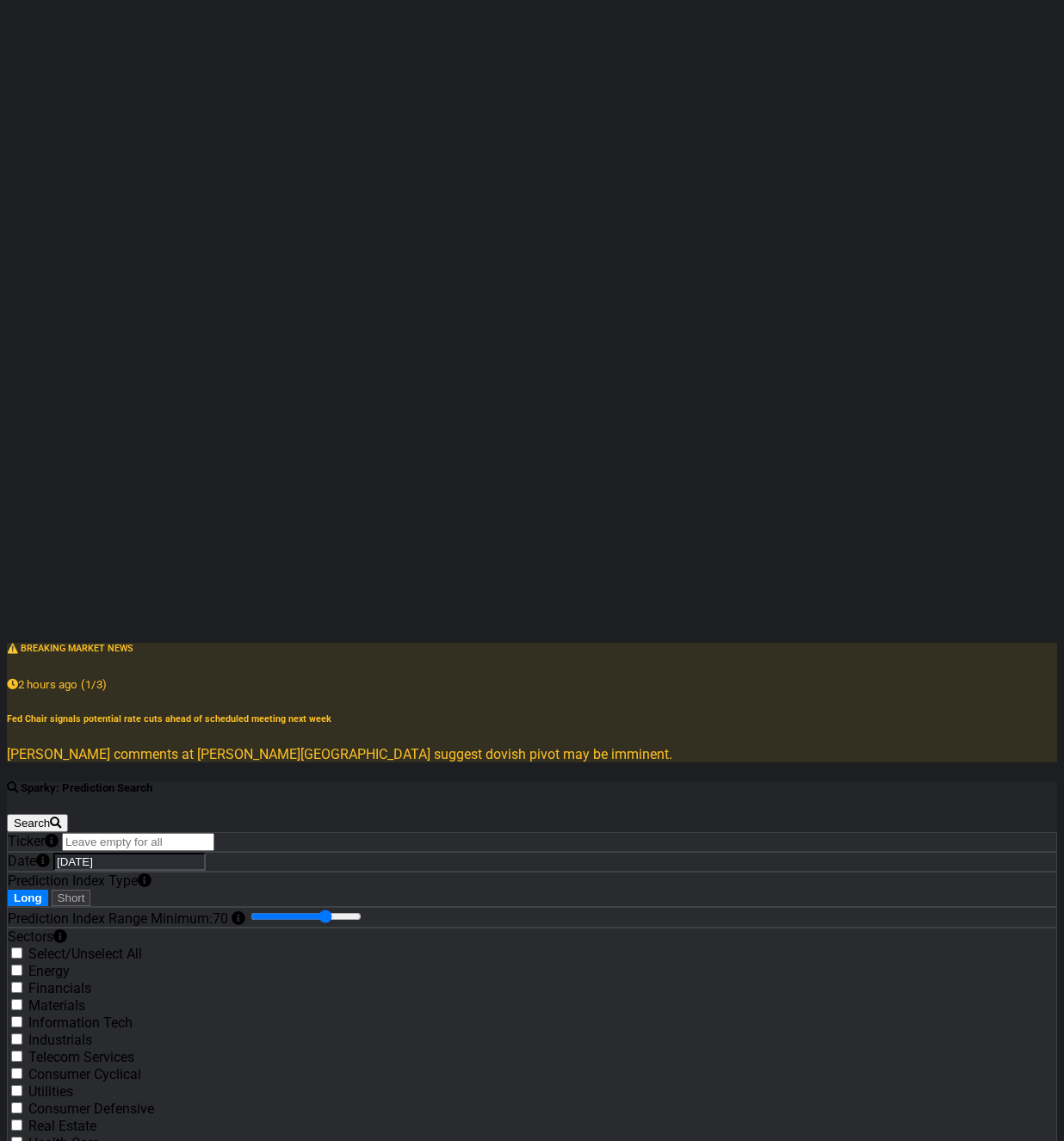
scroll to position [324, 0]
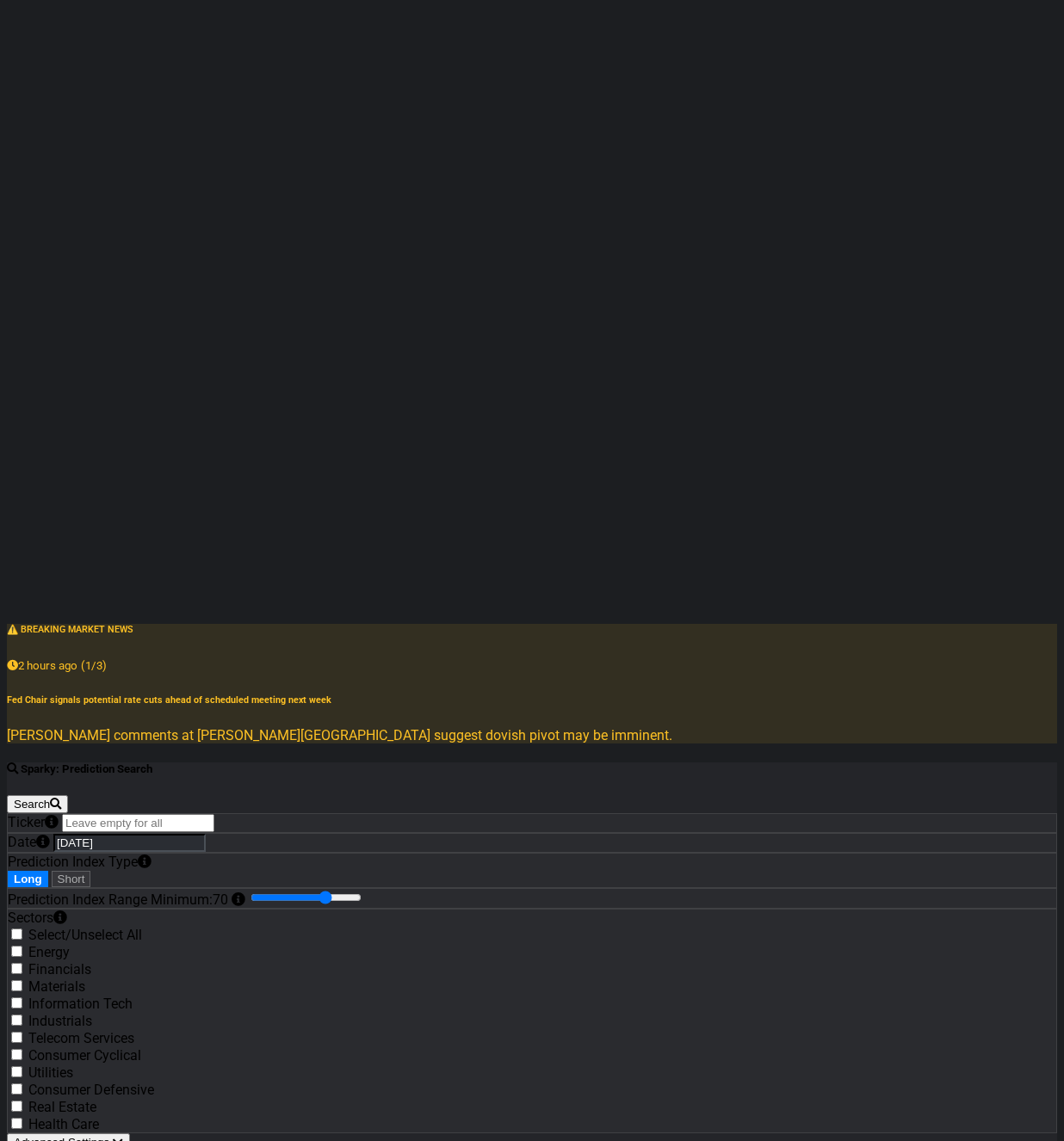
checkbox input "true"
click at [234, 909] on div "Sectors Select/Unselect All Energy Financials Materials Information Tech Indust…" at bounding box center [532, 1020] width 1048 height 223
click at [141, 1048] on label "Consumer Cyclical" at bounding box center [85, 1055] width 113 height 17
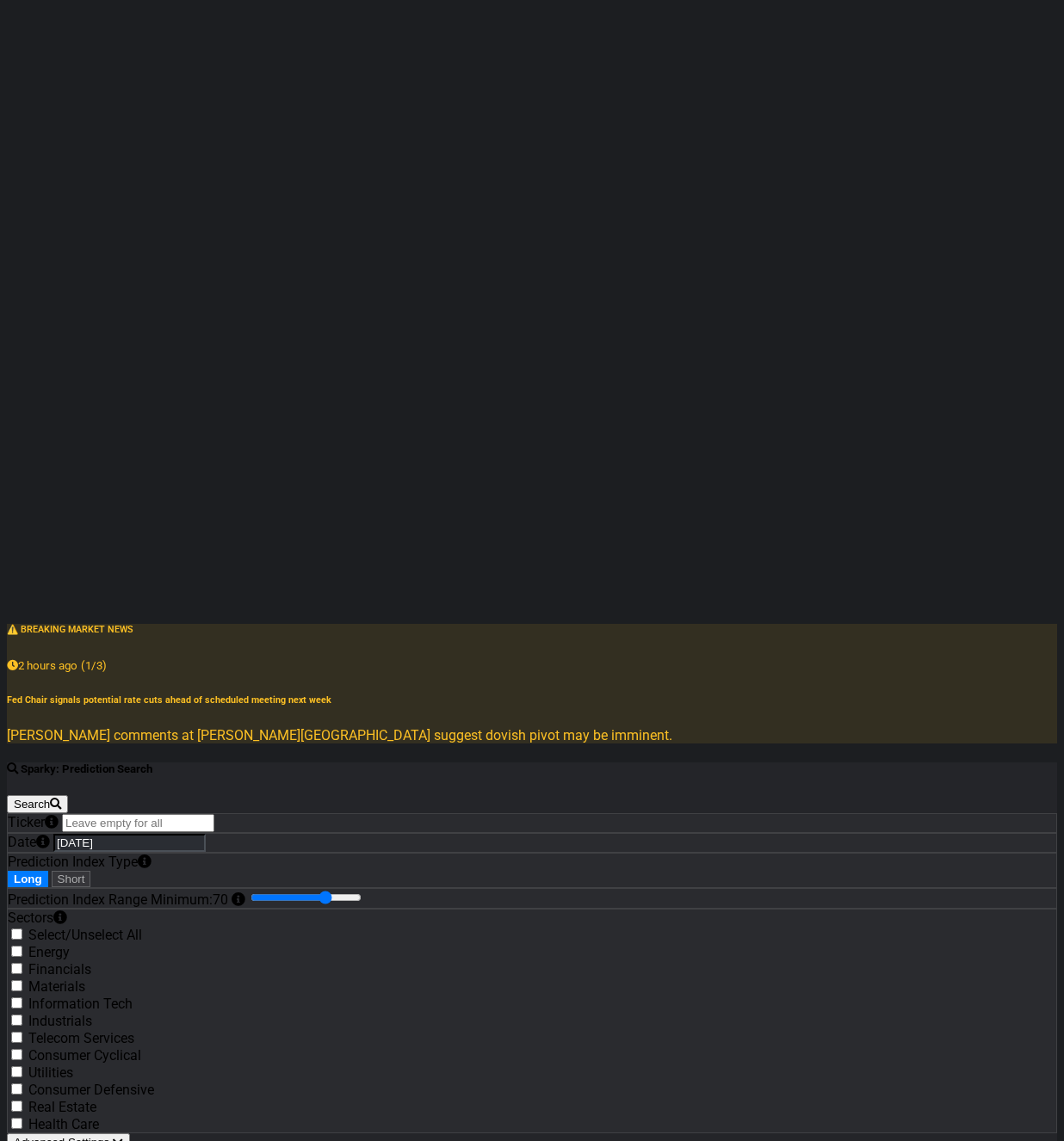
click at [22, 1049] on input "Consumer Cyclical" at bounding box center [16, 1054] width 11 height 11
checkbox input "true"
click at [154, 1082] on label "Consumer Defensive" at bounding box center [91, 1089] width 126 height 17
click at [22, 1084] on input "Consumer Defensive" at bounding box center [16, 1088] width 11 height 11
checkbox input "true"
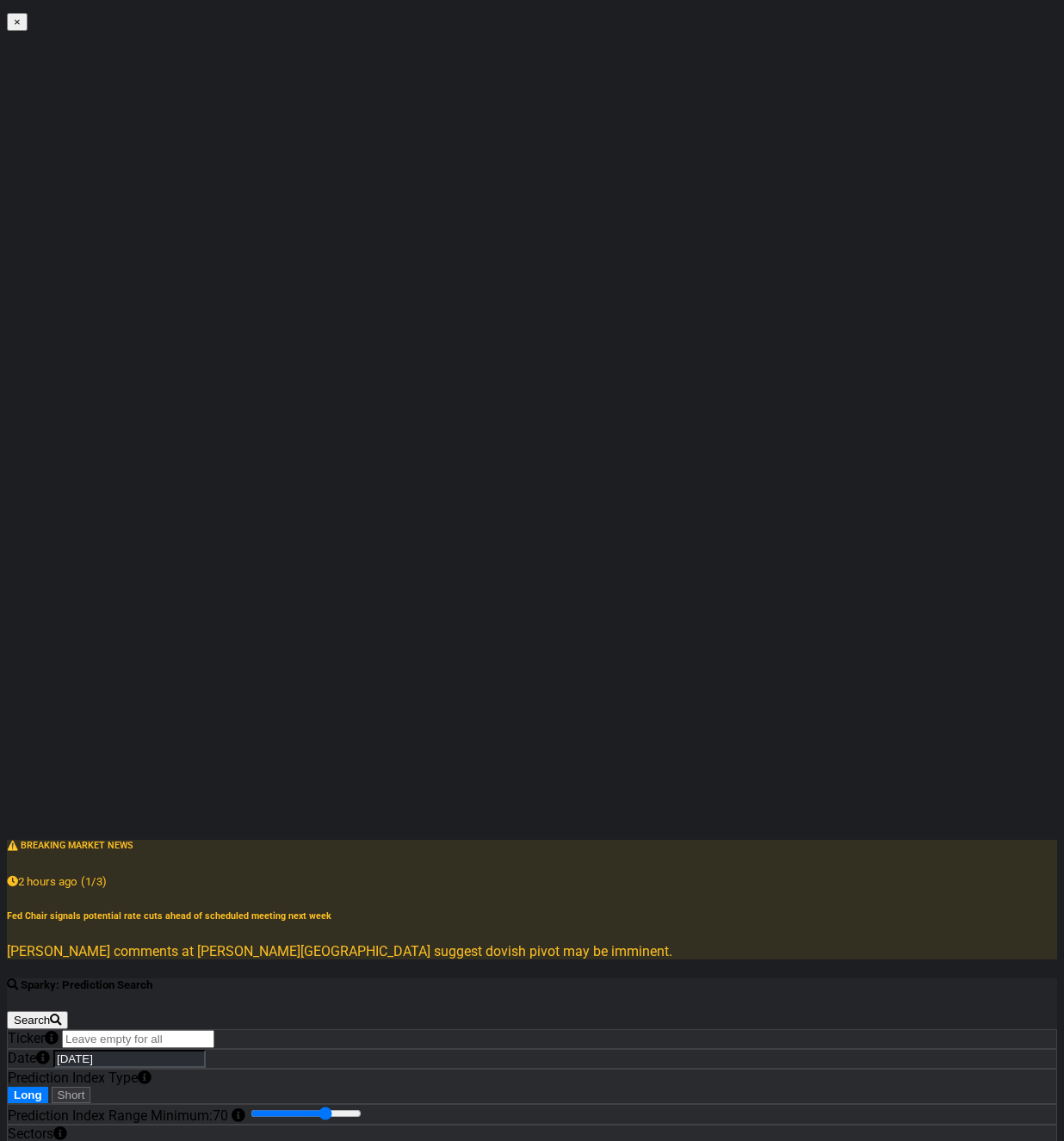
scroll to position [0, 0]
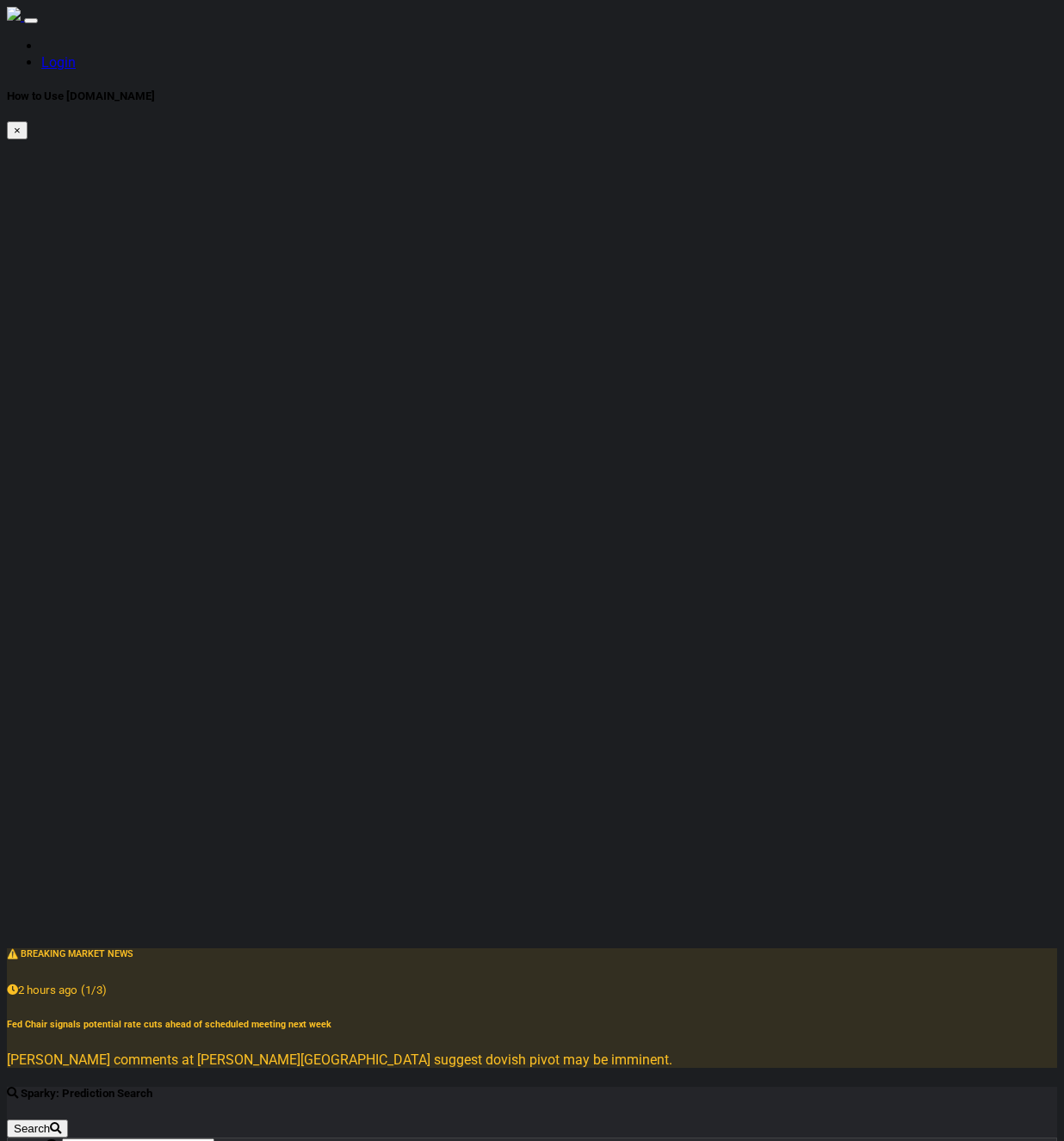
type input "92"
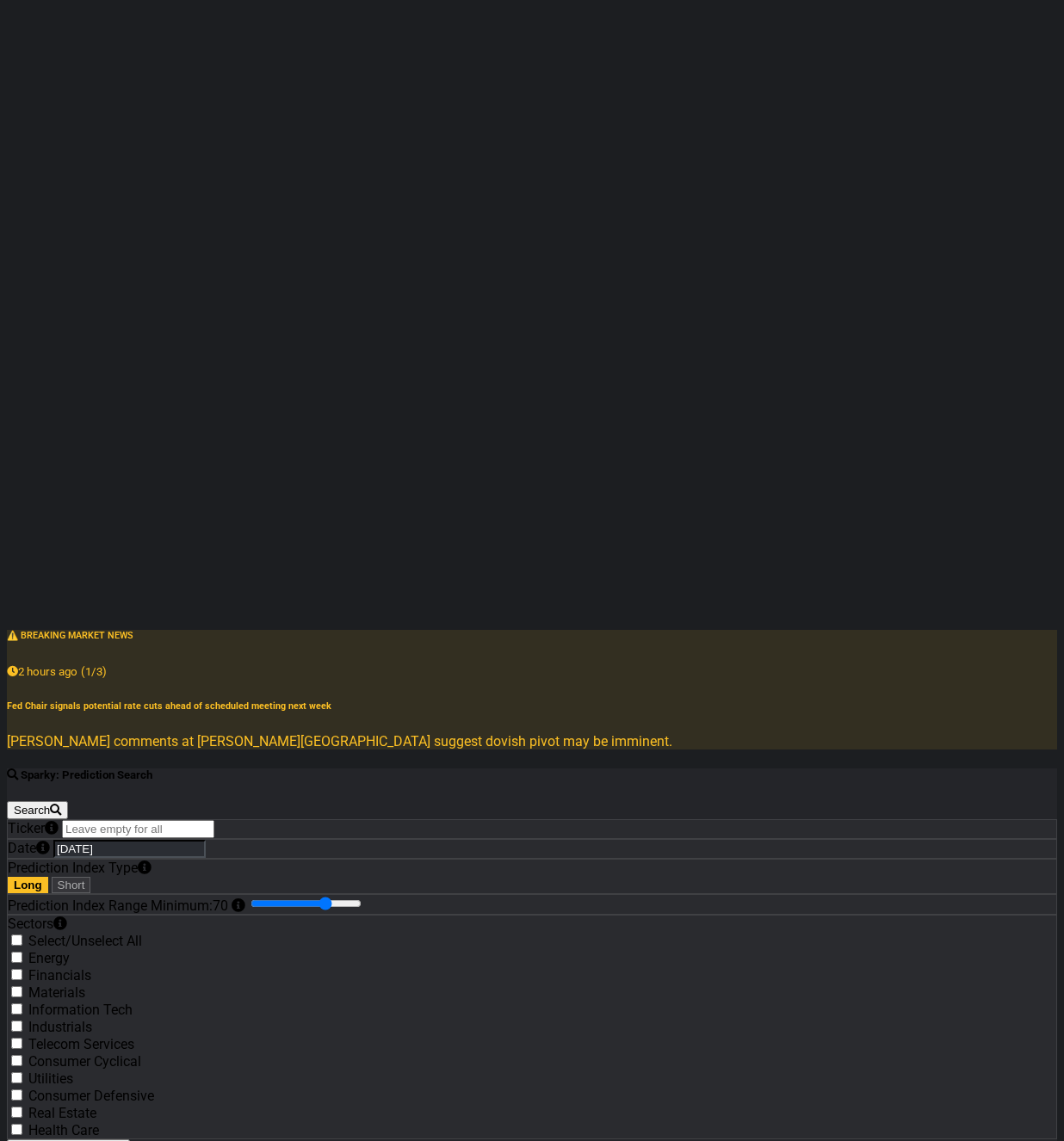
scroll to position [324, 0]
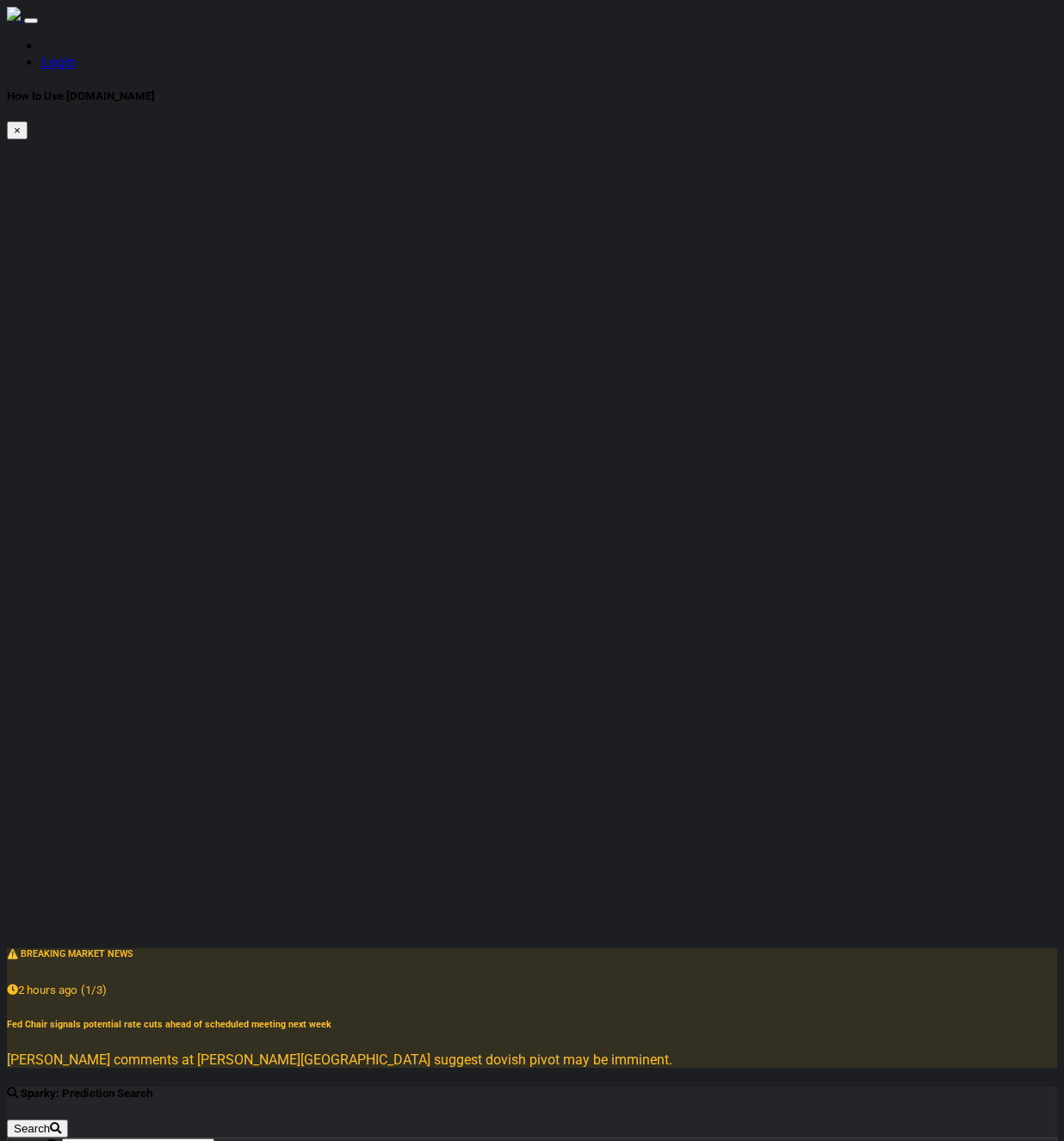
scroll to position [185, 0]
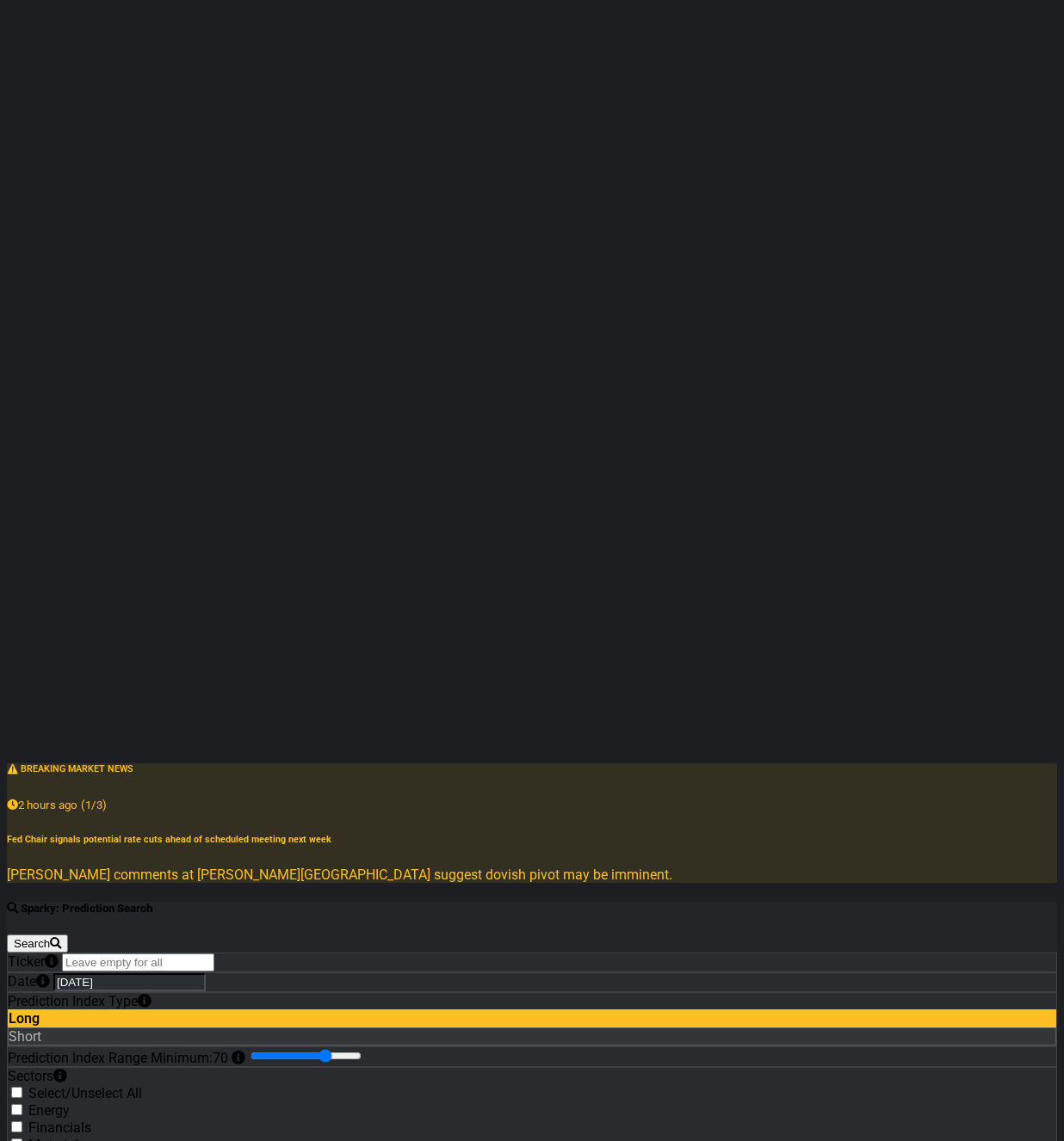
drag, startPoint x: 310, startPoint y: 328, endPoint x: 320, endPoint y: 327, distance: 10.0
click at [320, 993] on div "Prediction Index Type Long Short" at bounding box center [532, 1019] width 1048 height 53
click at [287, 1027] on div "Short" at bounding box center [532, 1036] width 1048 height 18
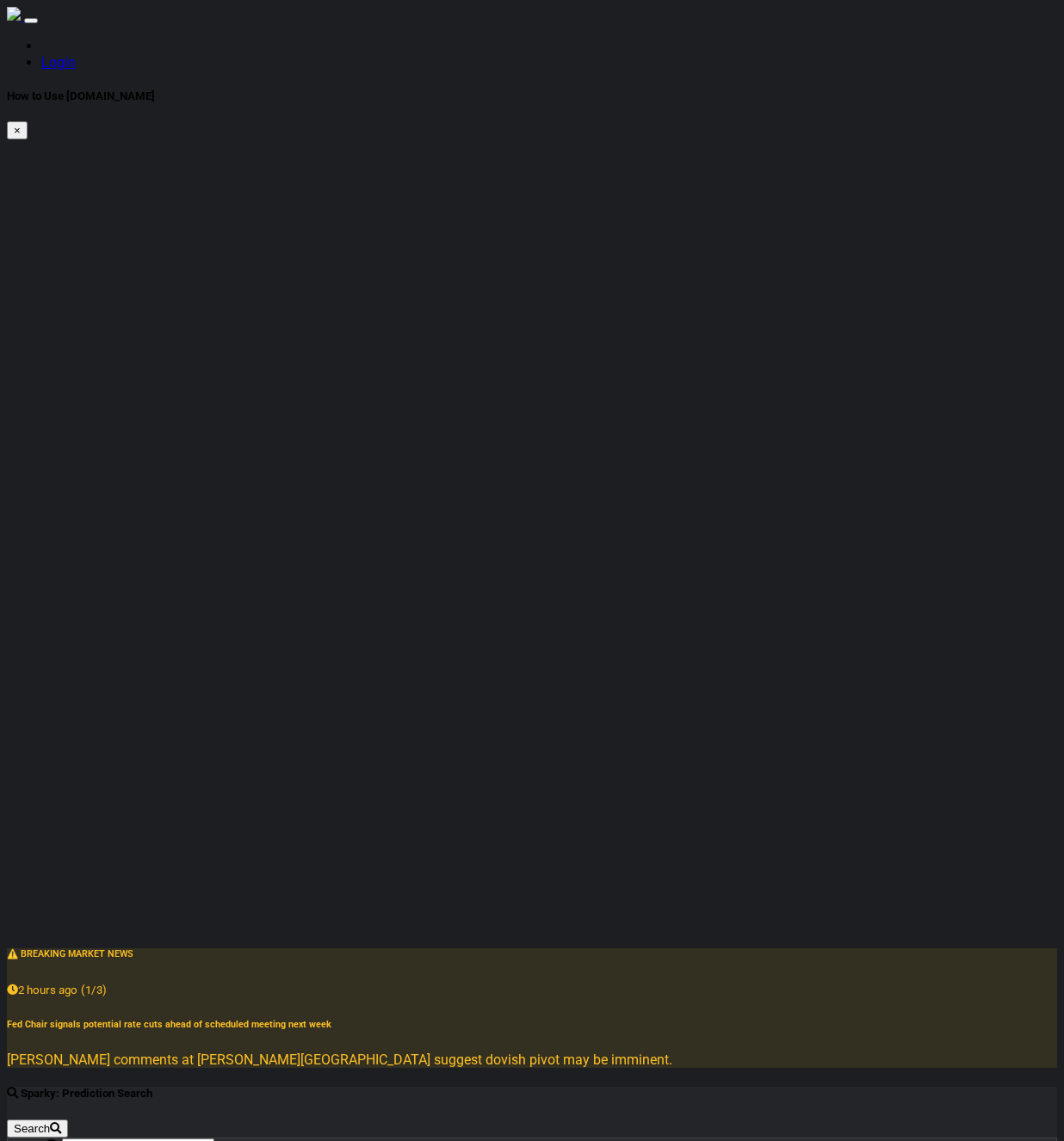
scroll to position [185, 0]
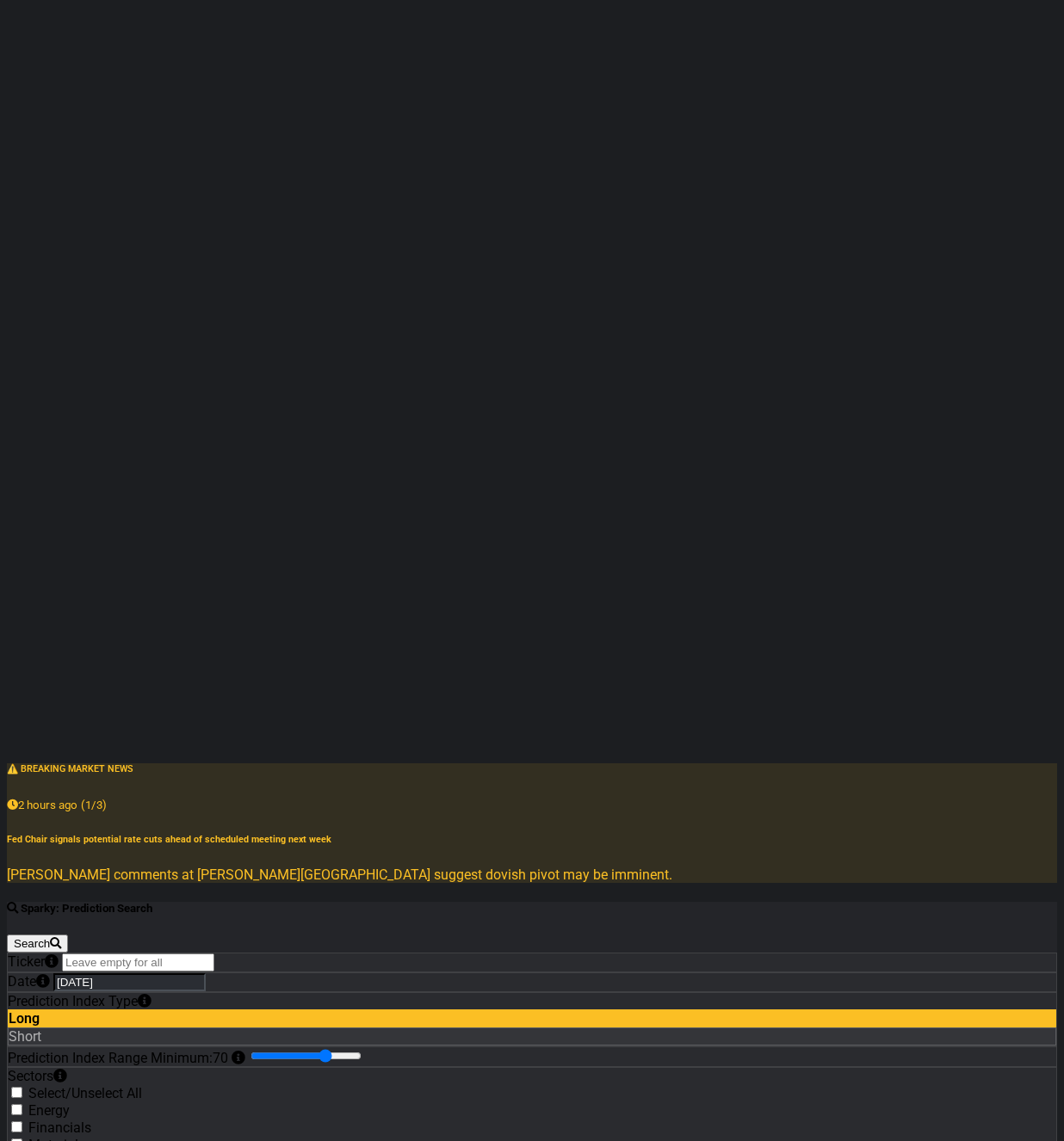
checkbox input "true"
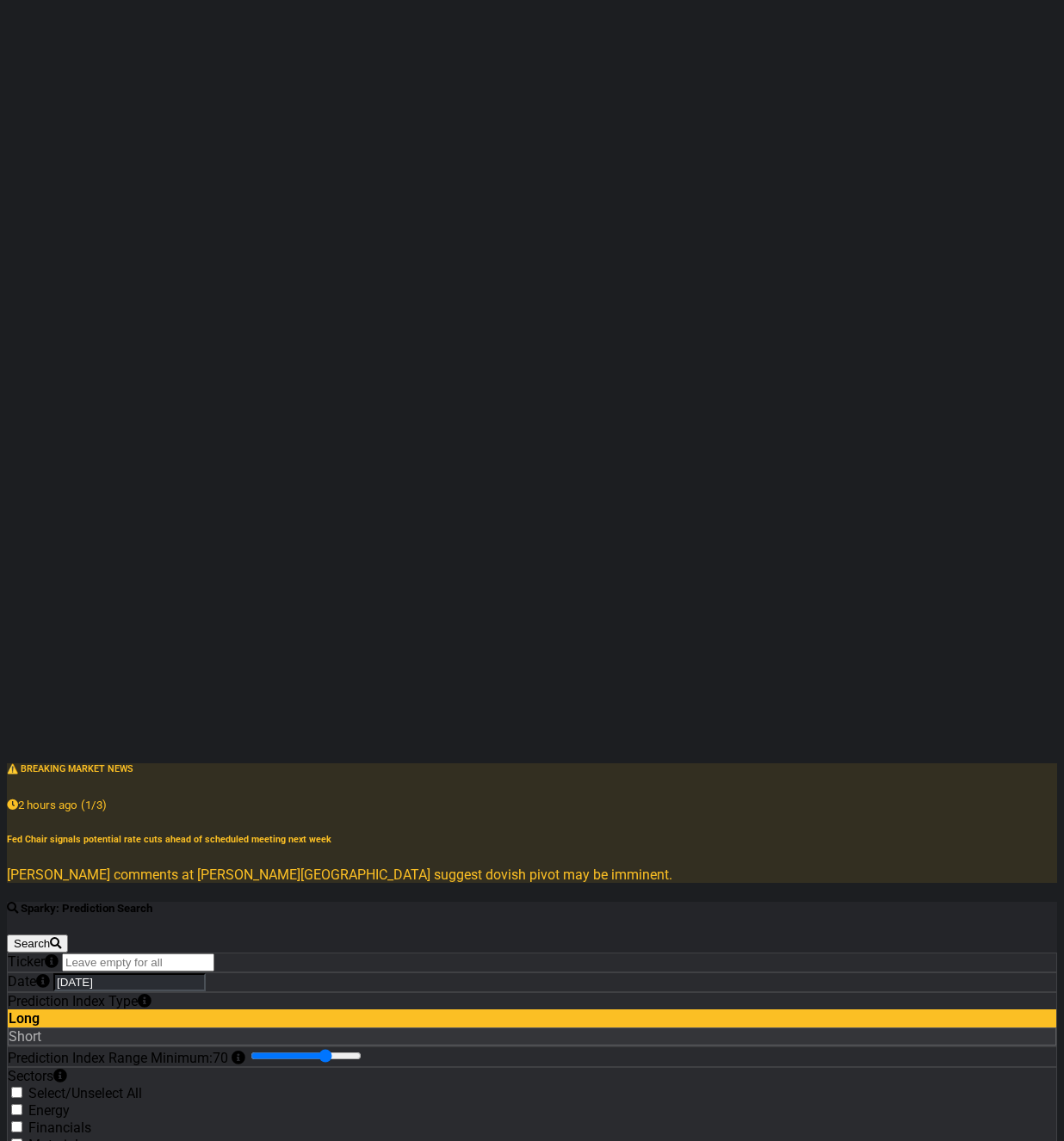
checkbox input "true"
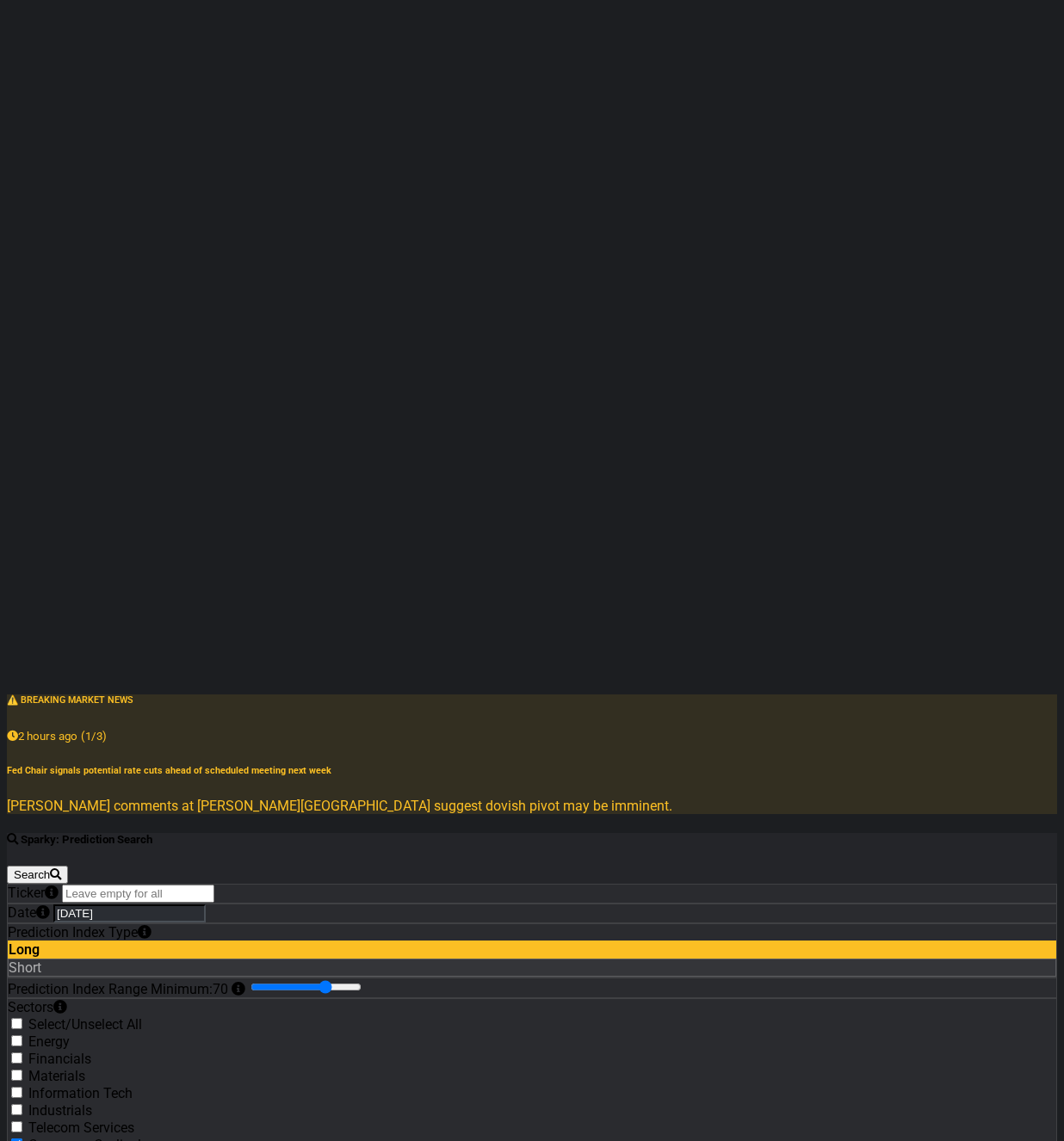
scroll to position [324, 0]
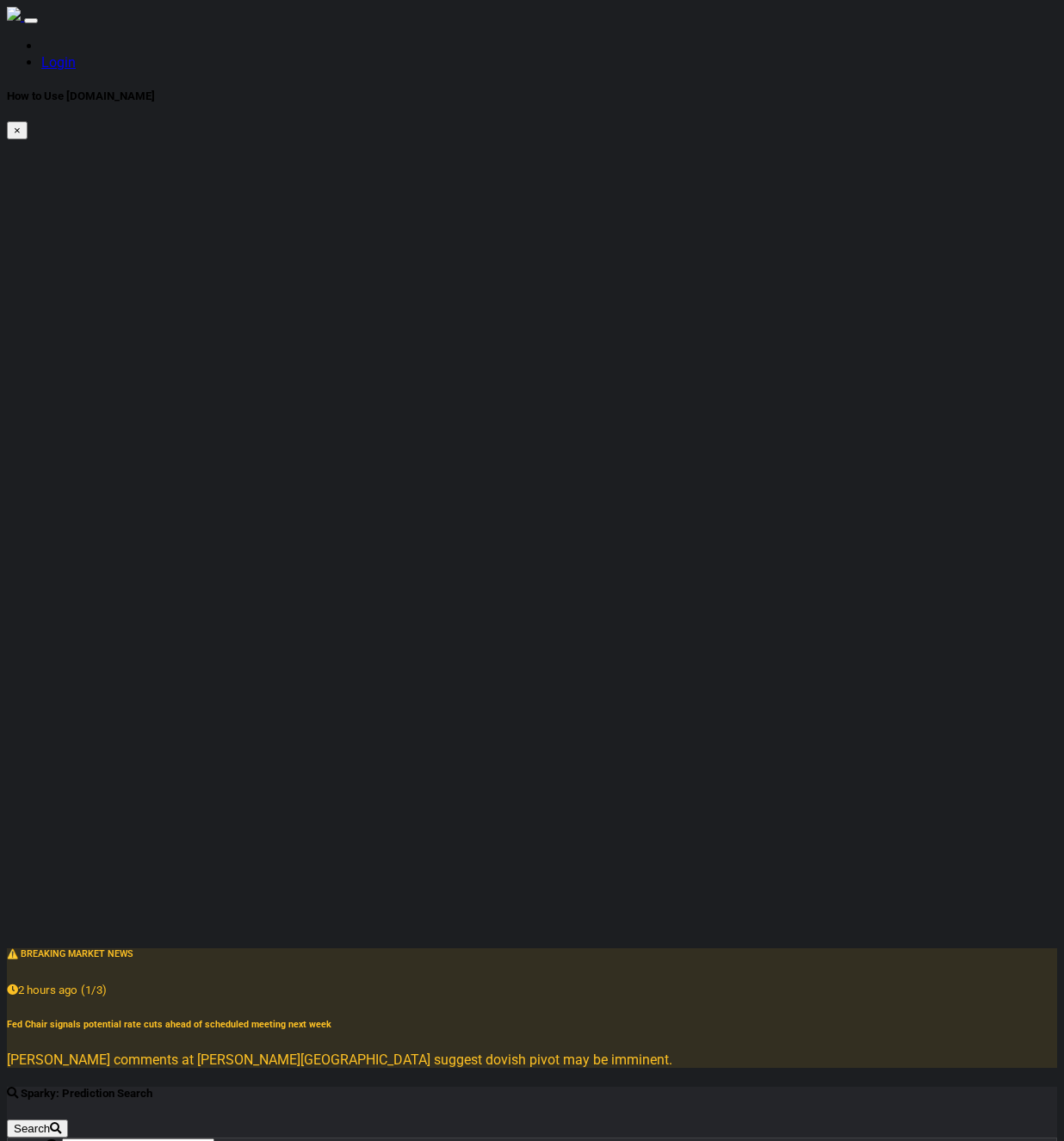
click at [214, 1138] on input "text" at bounding box center [138, 1147] width 152 height 18
